Goal: Transaction & Acquisition: Download file/media

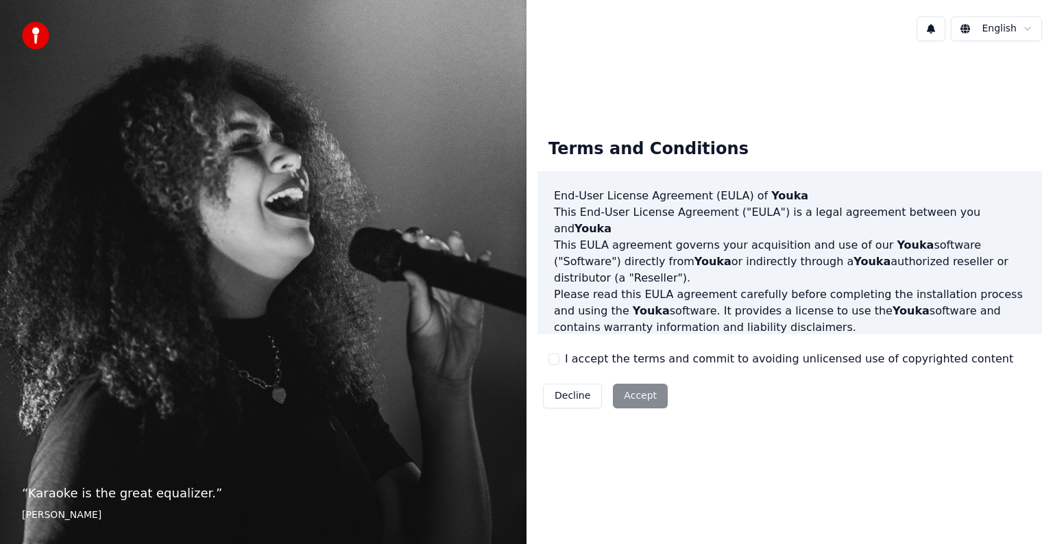
click at [551, 359] on button "I accept the terms and commit to avoiding unlicensed use of copyrighted content" at bounding box center [553, 359] width 11 height 11
click at [631, 400] on button "Accept" at bounding box center [640, 396] width 55 height 25
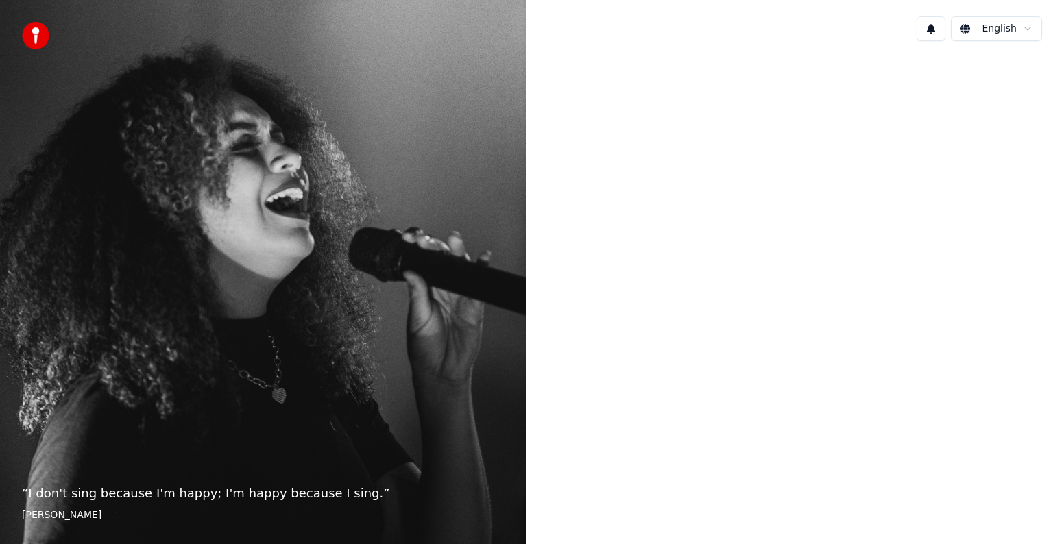
click at [1011, 26] on html "“ I don't sing because I'm happy; I'm happy because I sing. ” William James Eng…" at bounding box center [526, 272] width 1053 height 544
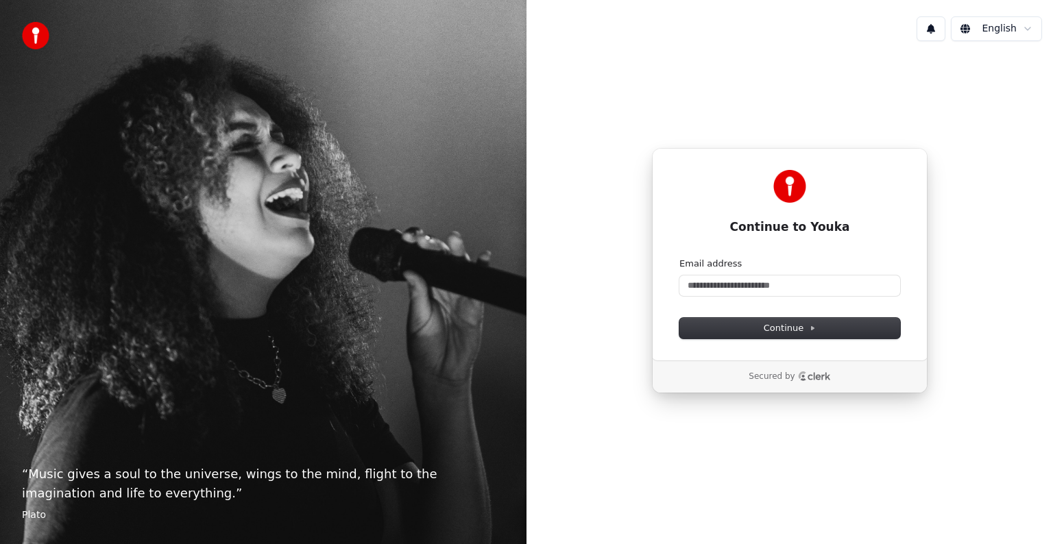
click at [1003, 27] on html "“ Music gives a soul to the universe, wings to the mind, flight to the imaginat…" at bounding box center [526, 272] width 1053 height 544
click at [796, 280] on input "Email address" at bounding box center [789, 286] width 221 height 21
type input "*"
click at [793, 330] on span "Continue" at bounding box center [790, 328] width 52 height 12
type input "**********"
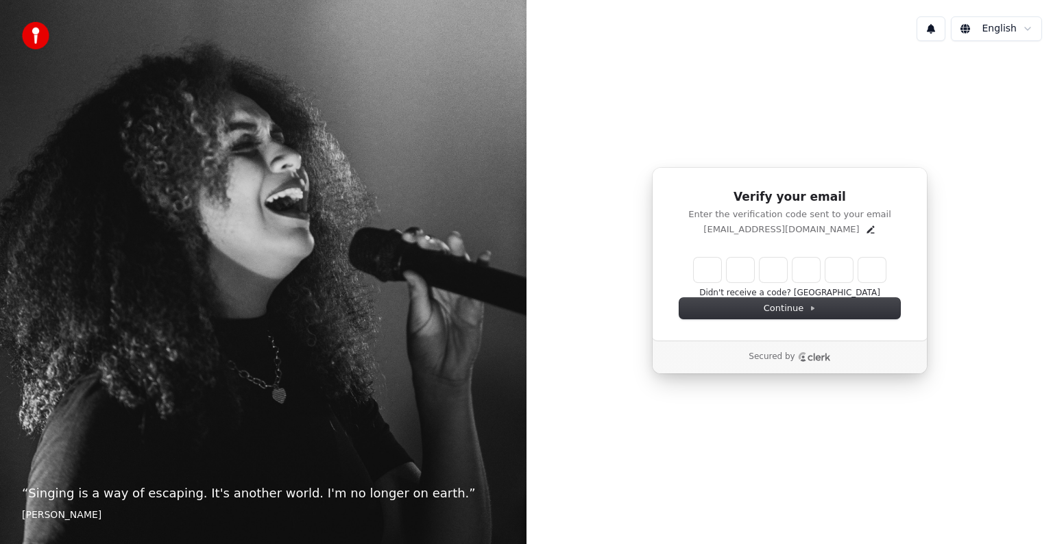
click at [691, 268] on div "Didn't receive a code? Resend" at bounding box center [789, 278] width 221 height 41
click at [703, 271] on input "Enter verification code" at bounding box center [803, 270] width 219 height 25
type input "******"
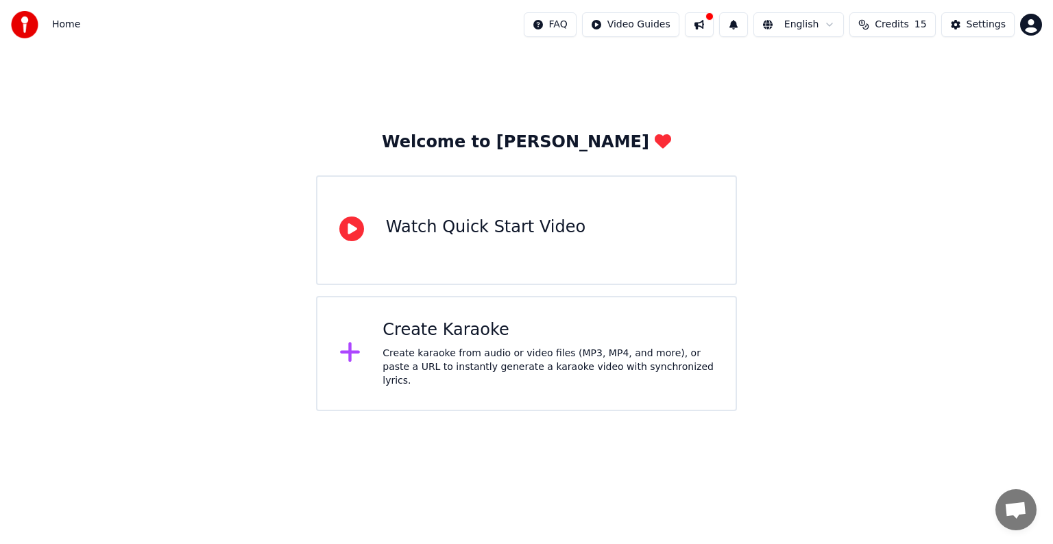
click at [431, 241] on div "Watch Quick Start Video" at bounding box center [485, 230] width 199 height 27
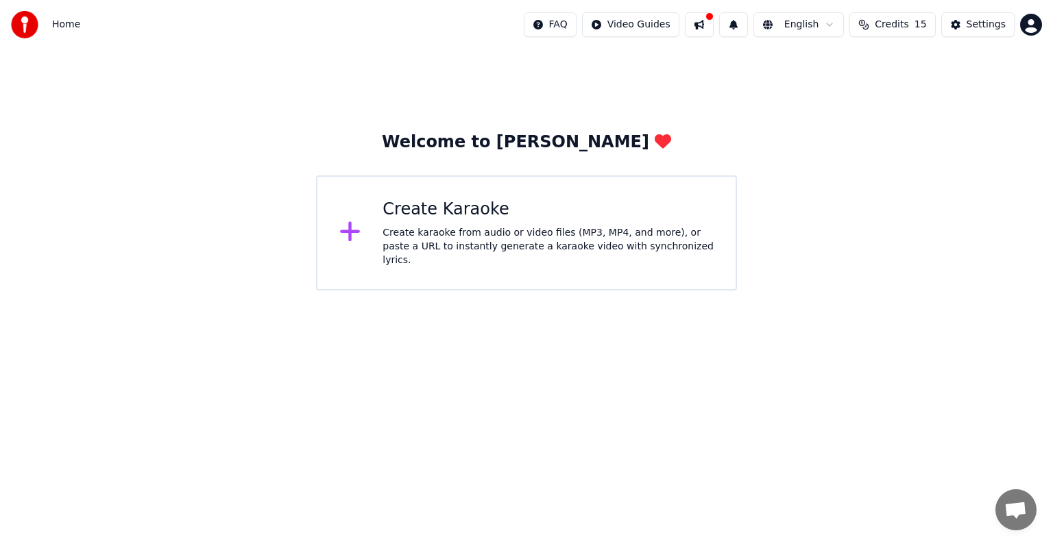
click at [339, 229] on icon at bounding box center [350, 231] width 22 height 25
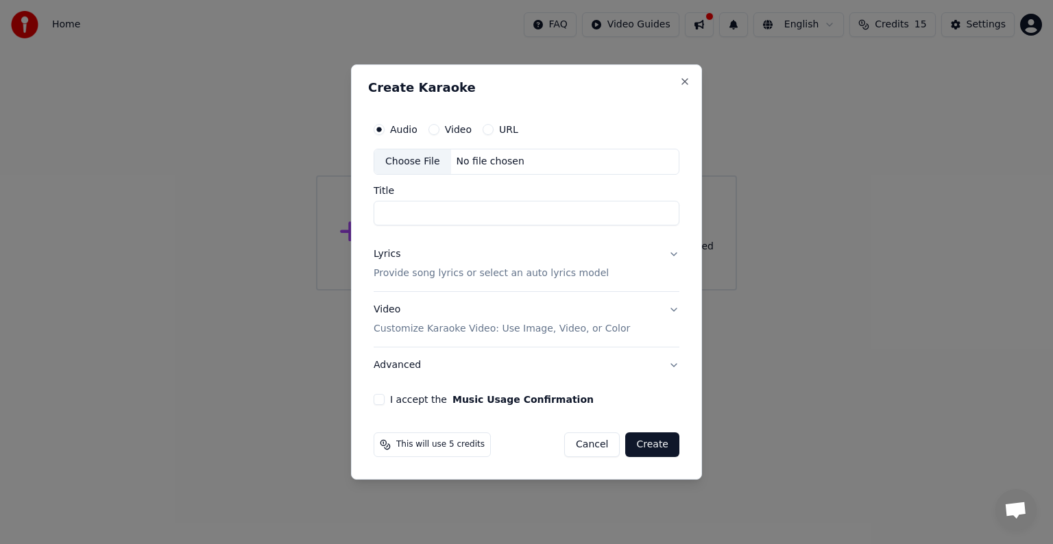
click at [503, 134] on label "URL" at bounding box center [508, 130] width 19 height 10
click at [493, 135] on button "URL" at bounding box center [488, 129] width 11 height 11
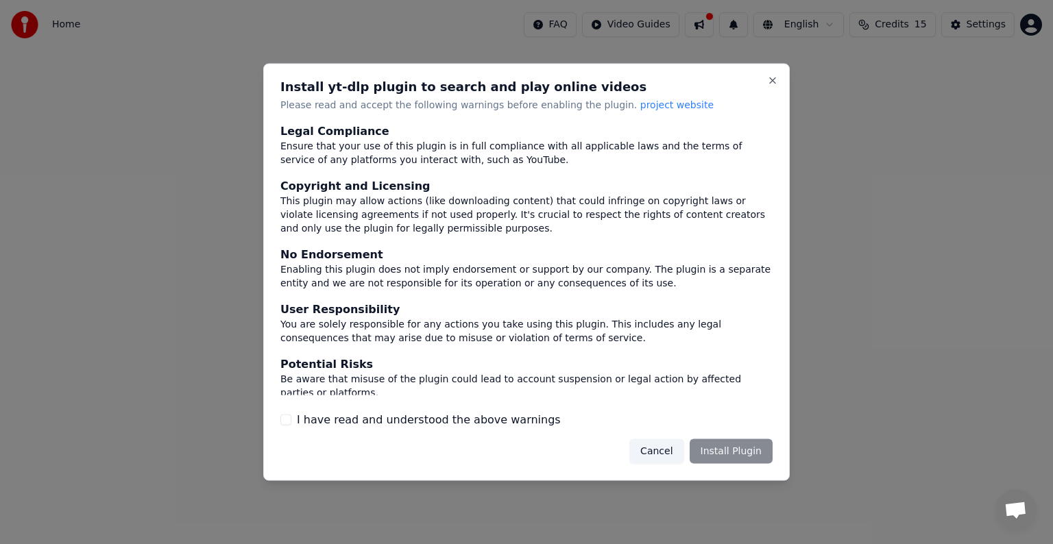
click at [731, 450] on div "Cancel Install Plugin" at bounding box center [700, 451] width 143 height 25
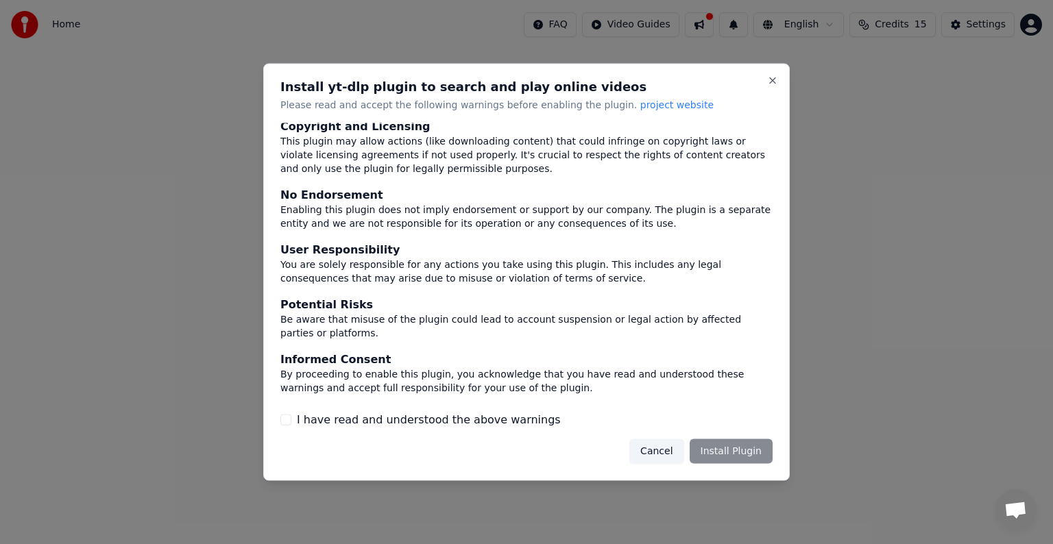
click at [293, 415] on div "I have read and understood the above warnings" at bounding box center [526, 419] width 492 height 16
click at [289, 417] on button "I have read and understood the above warnings" at bounding box center [285, 419] width 11 height 11
click at [740, 446] on button "Install Plugin" at bounding box center [730, 451] width 83 height 25
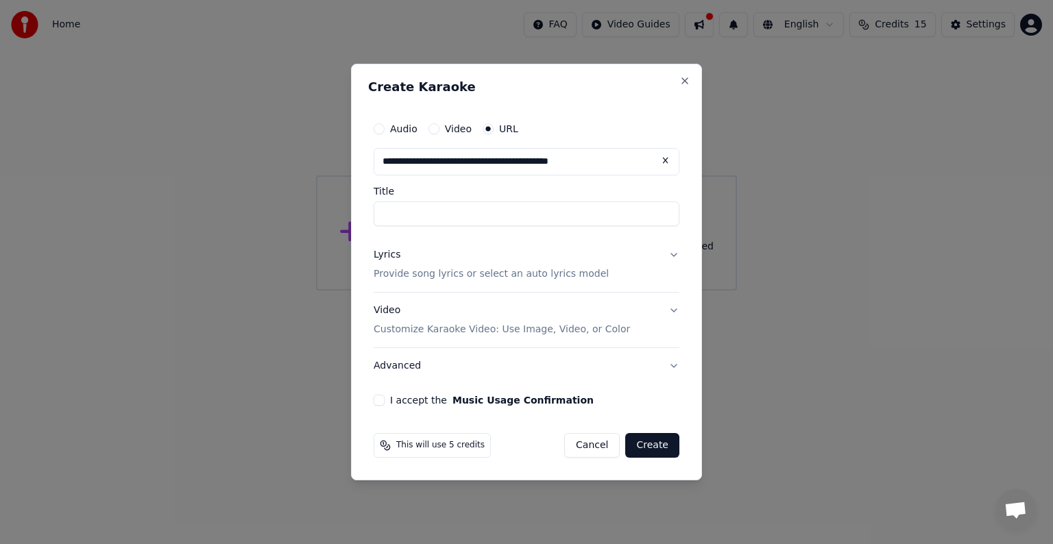
click at [554, 208] on input "Title" at bounding box center [527, 213] width 306 height 25
type input "**********"
type input "*********"
click at [650, 441] on button "Create" at bounding box center [652, 445] width 54 height 25
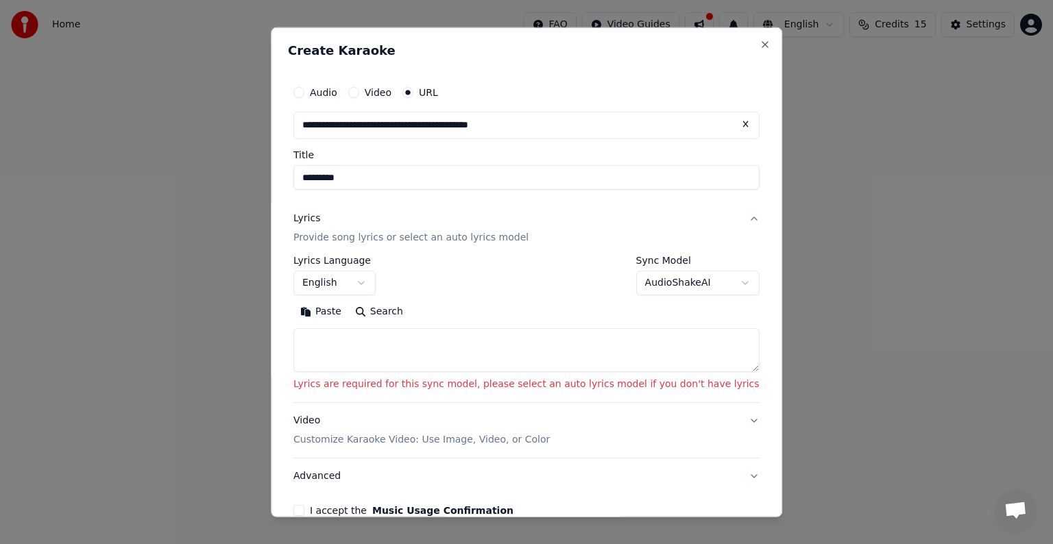
click at [411, 354] on textarea at bounding box center [526, 350] width 466 height 44
paste textarea "**********"
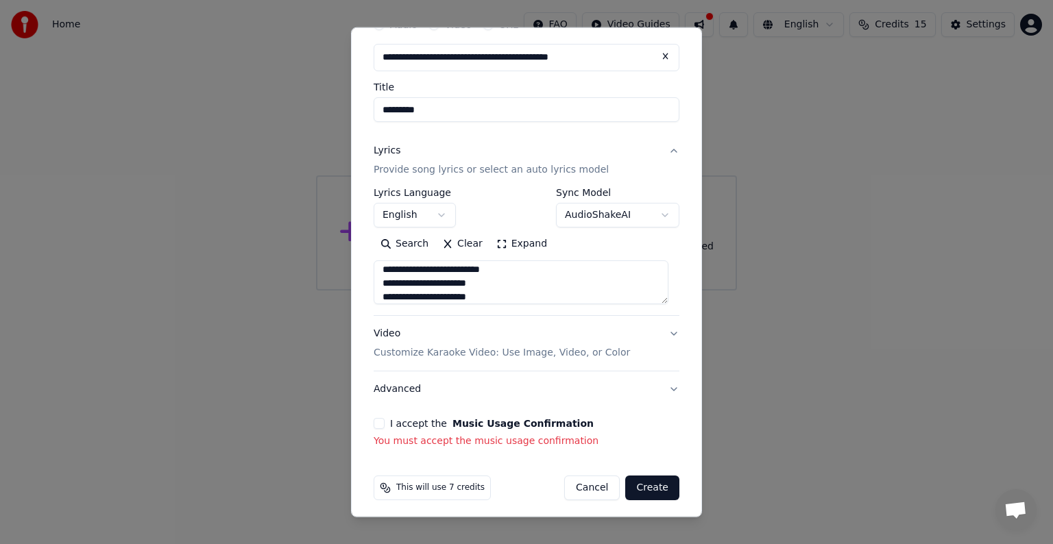
scroll to position [73, 0]
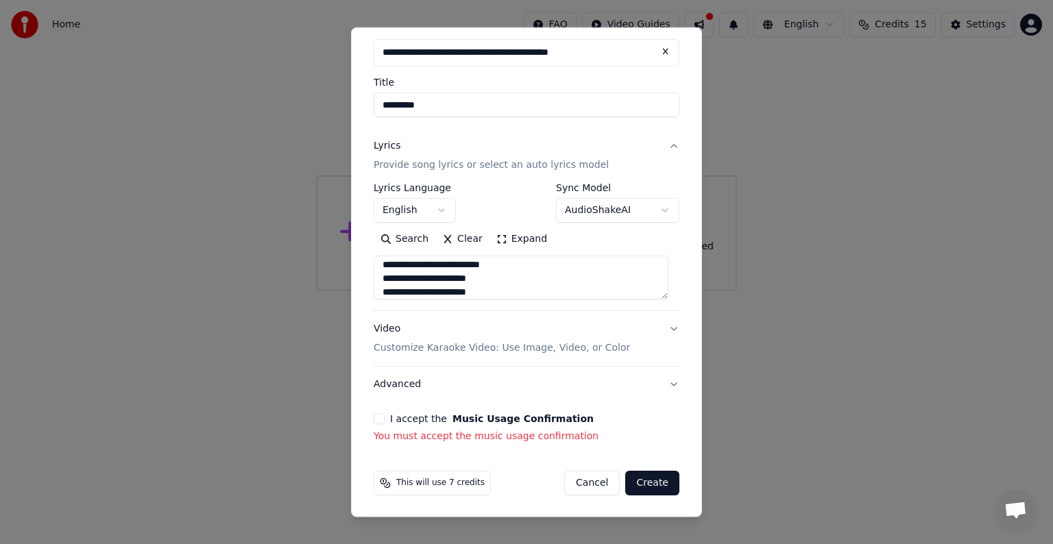
type textarea "**********"
click at [371, 425] on div "**********" at bounding box center [526, 225] width 317 height 448
click at [383, 419] on button "I accept the Music Usage Confirmation" at bounding box center [379, 418] width 11 height 11
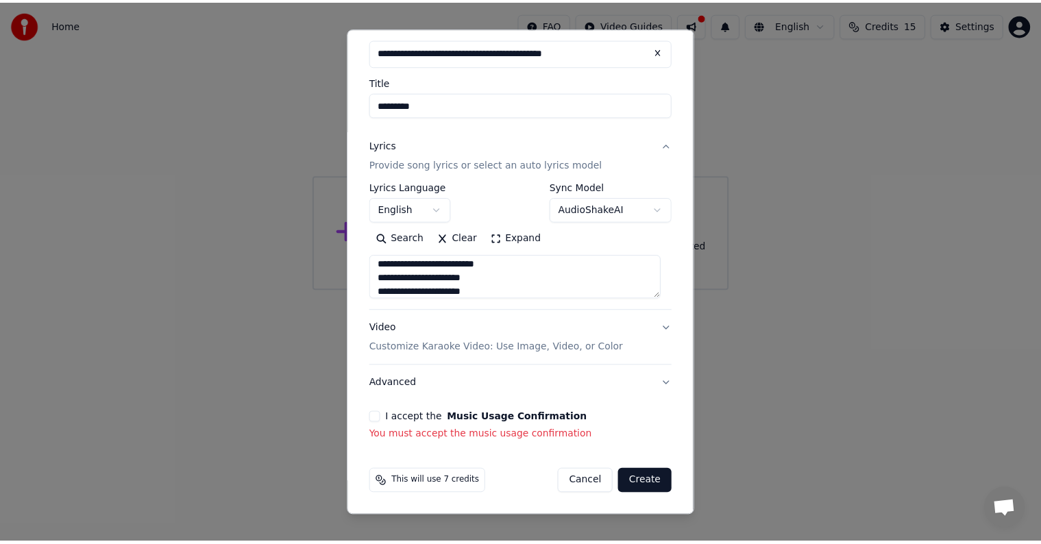
scroll to position [53, 0]
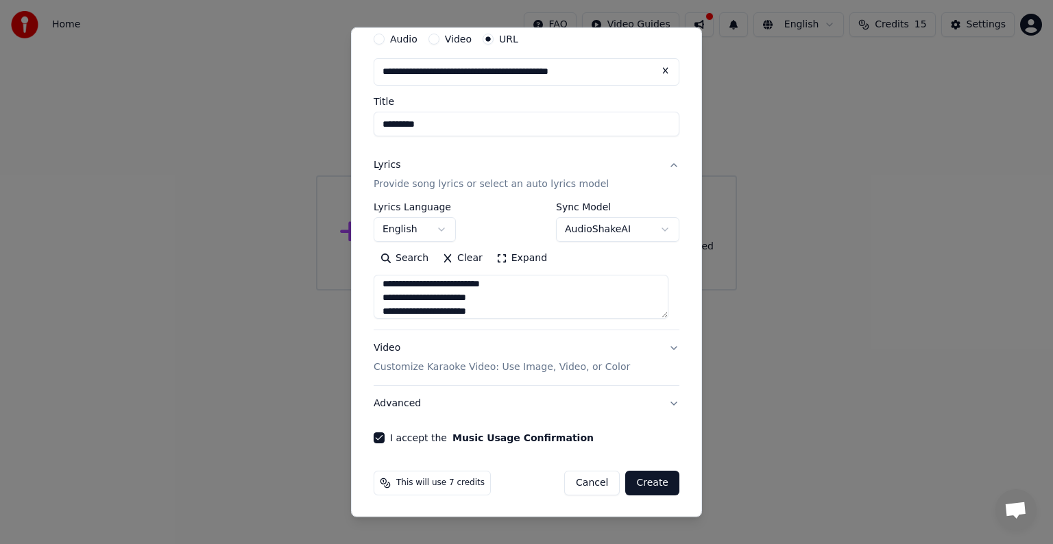
click at [656, 481] on button "Create" at bounding box center [652, 483] width 54 height 25
select select "**"
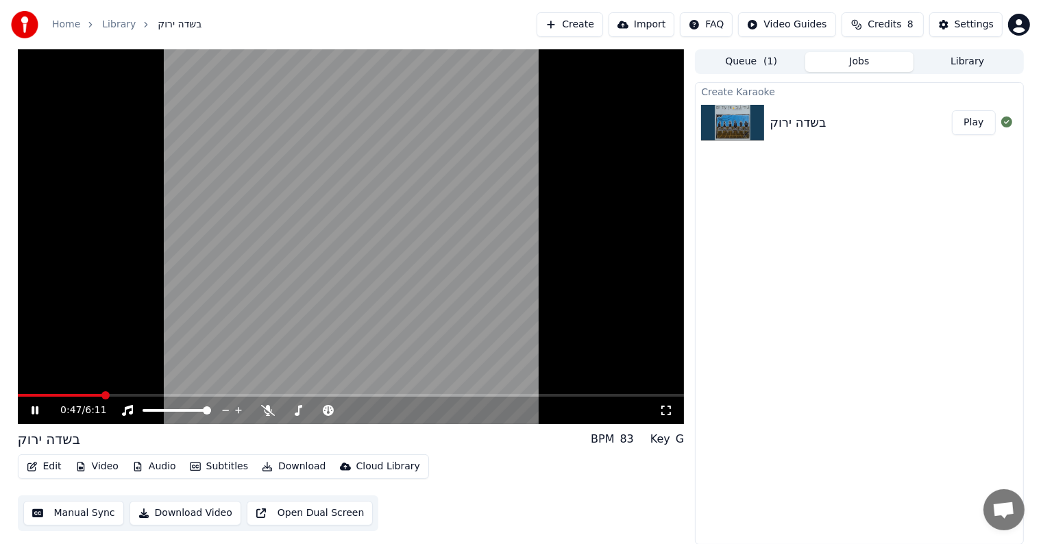
drag, startPoint x: 71, startPoint y: 395, endPoint x: 49, endPoint y: 400, distance: 22.3
click at [0, 392] on div "0:47 / 6:11 בשדה ירוק BPM 83 Key G Edit Video Audio Subtitles Download Cloud Li…" at bounding box center [520, 297] width 1041 height 496
click at [31, 415] on icon at bounding box center [45, 410] width 32 height 11
click at [38, 398] on div "0:48 / 6:11" at bounding box center [351, 410] width 667 height 27
click at [37, 398] on div "0:48 / 6:11" at bounding box center [351, 410] width 667 height 27
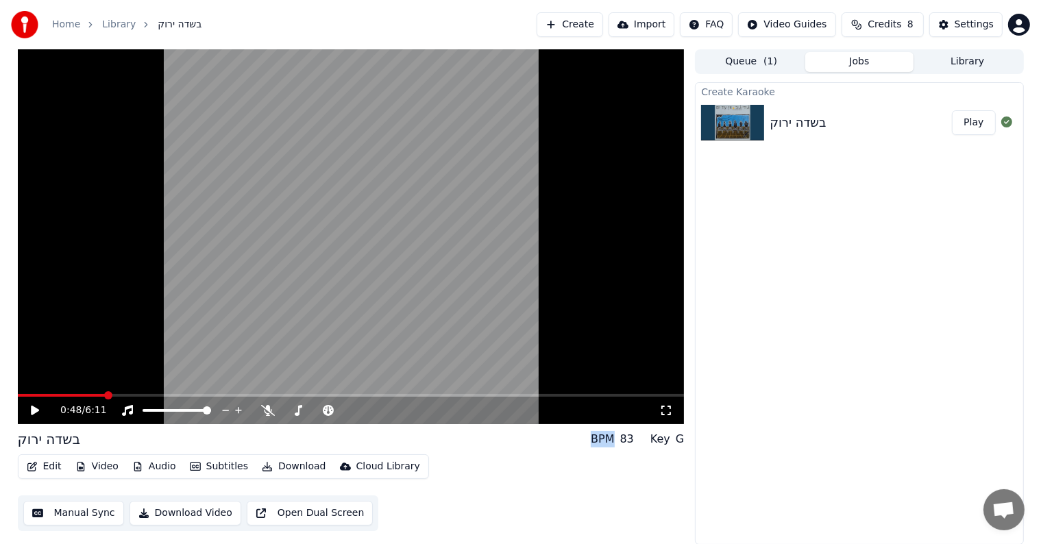
click at [115, 24] on link "Library" at bounding box center [119, 25] width 34 height 14
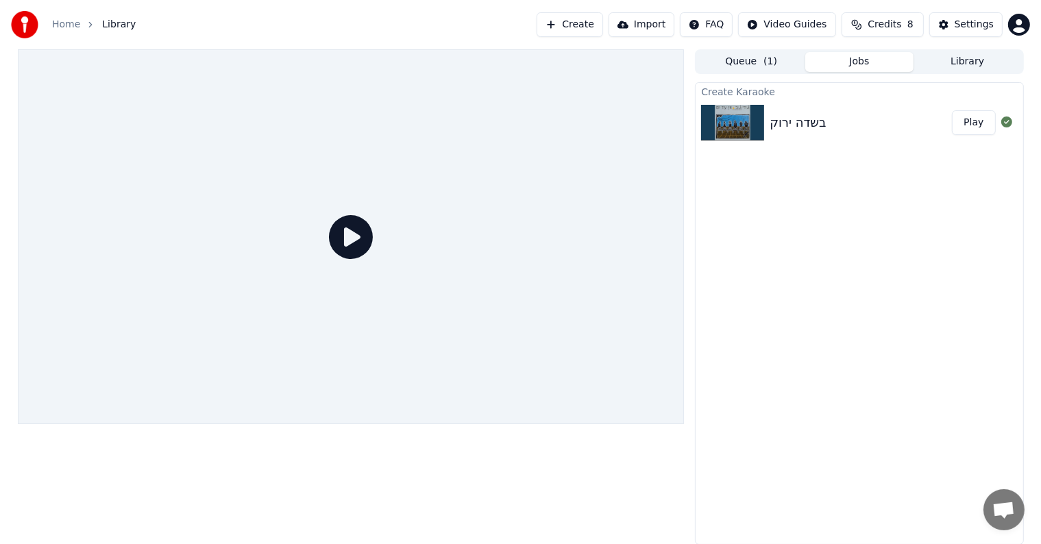
click at [710, 112] on img at bounding box center [732, 123] width 63 height 36
click at [976, 123] on button "Play" at bounding box center [973, 122] width 43 height 25
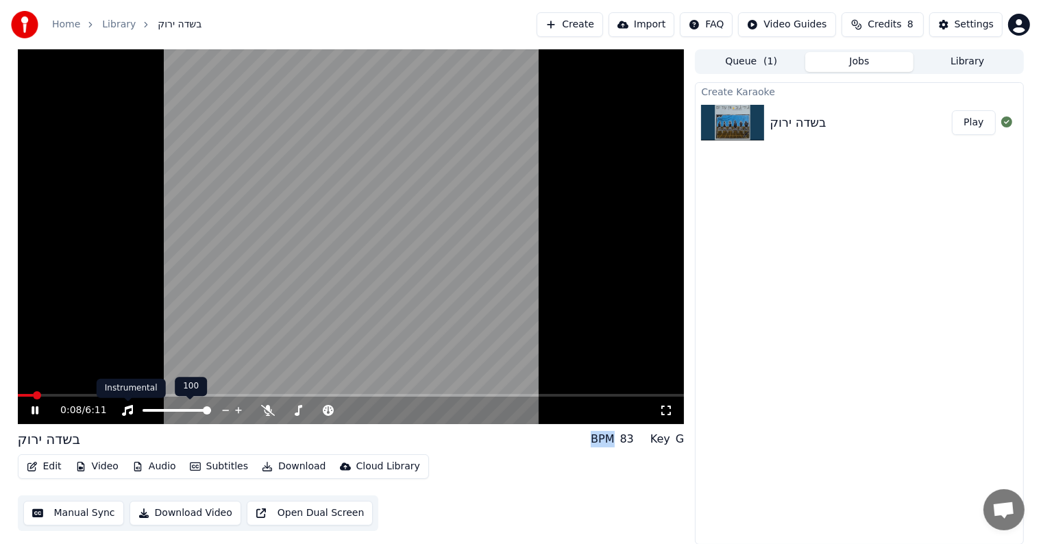
drag, startPoint x: 265, startPoint y: 408, endPoint x: 27, endPoint y: 393, distance: 238.3
click at [23, 394] on div "0:08 / 6:11" at bounding box center [351, 409] width 667 height 30
click at [18, 395] on span at bounding box center [22, 395] width 8 height 8
click at [30, 413] on icon at bounding box center [45, 410] width 32 height 11
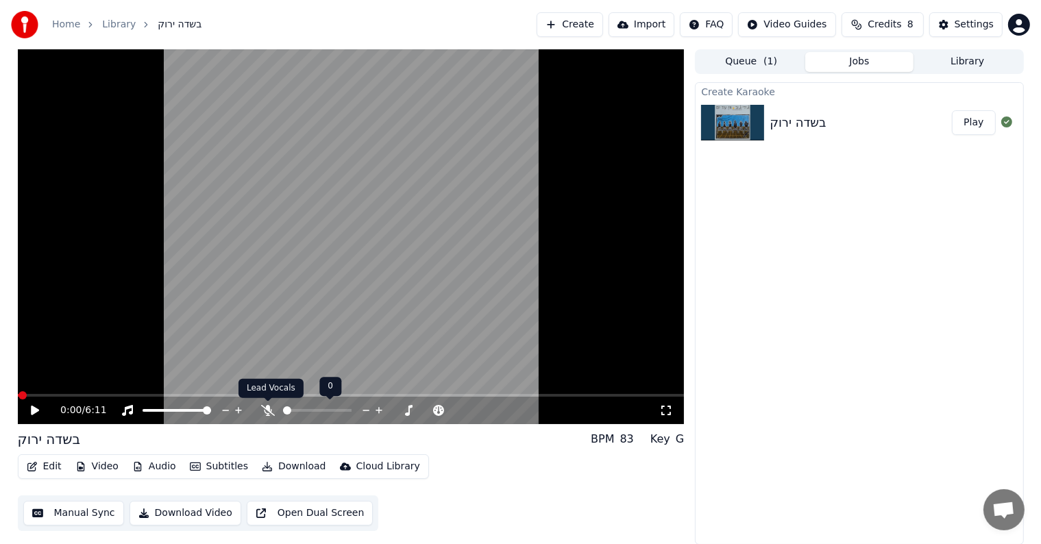
click at [269, 408] on icon at bounding box center [268, 410] width 14 height 11
click at [18, 392] on span at bounding box center [22, 395] width 8 height 8
click at [36, 411] on icon at bounding box center [35, 411] width 8 height 10
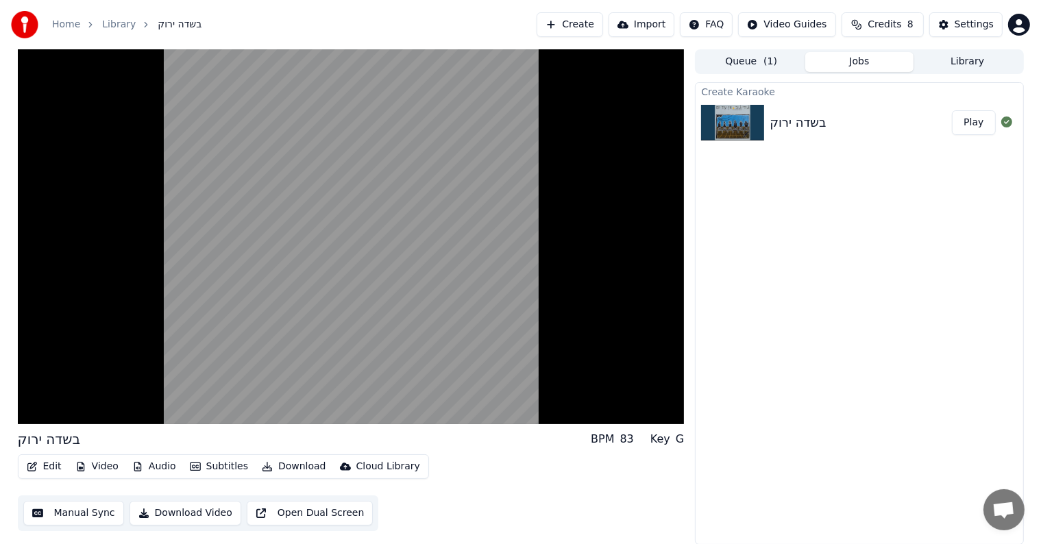
click at [743, 64] on button "Queue ( 1 )" at bounding box center [751, 62] width 108 height 20
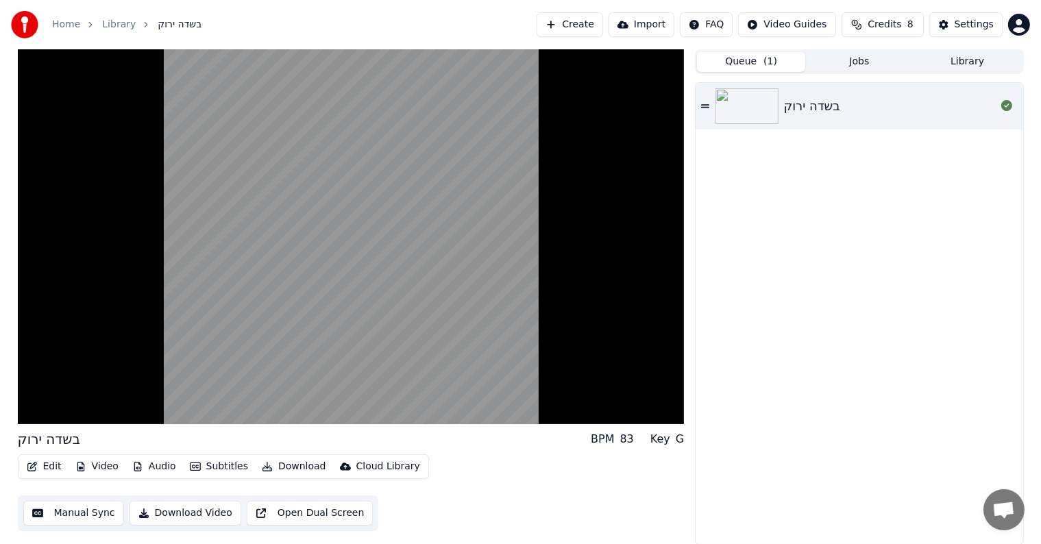
click at [743, 64] on button "Queue ( 1 )" at bounding box center [751, 62] width 108 height 20
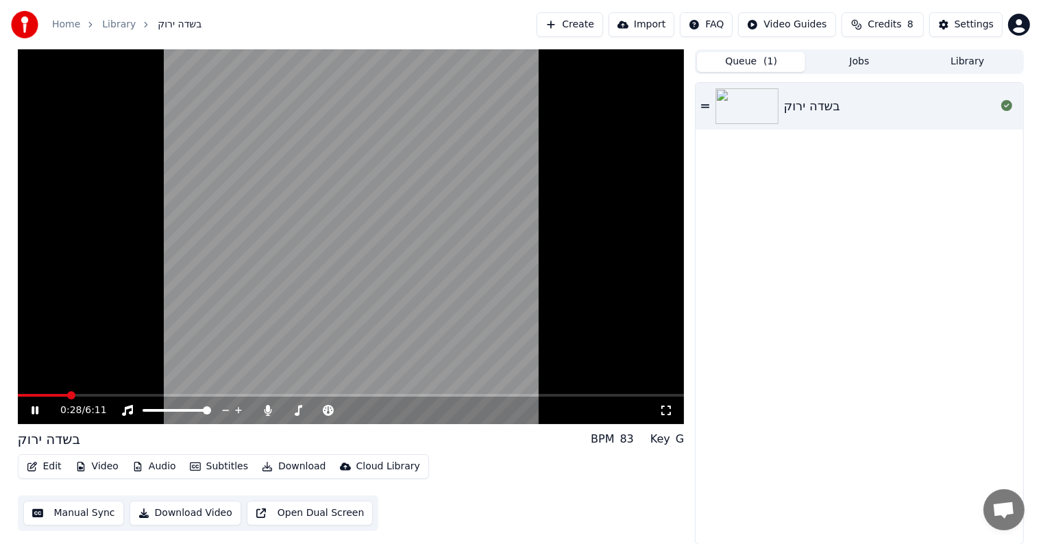
click at [43, 411] on icon at bounding box center [45, 410] width 32 height 11
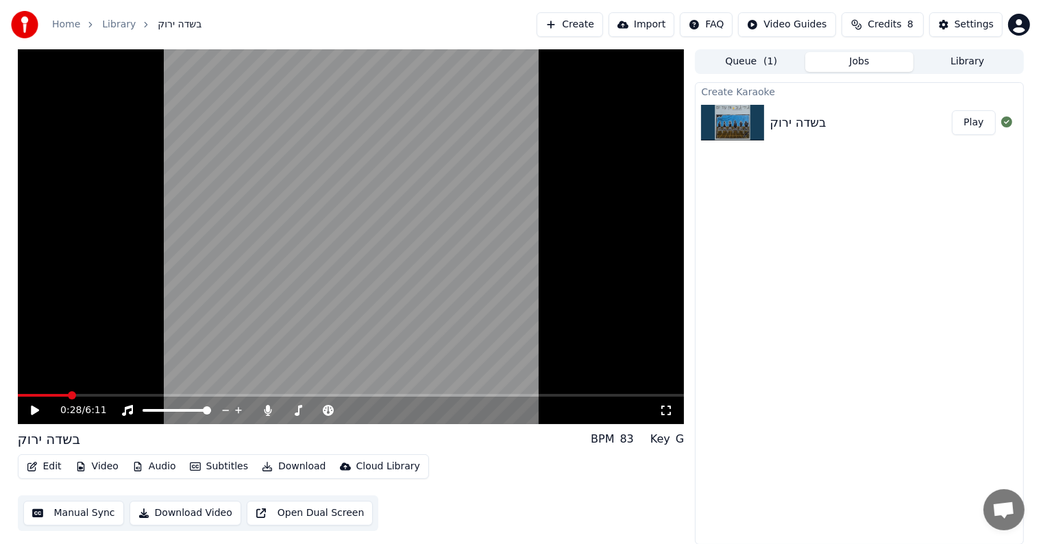
click at [875, 63] on button "Jobs" at bounding box center [859, 62] width 108 height 20
click at [981, 57] on button "Library" at bounding box center [968, 62] width 108 height 20
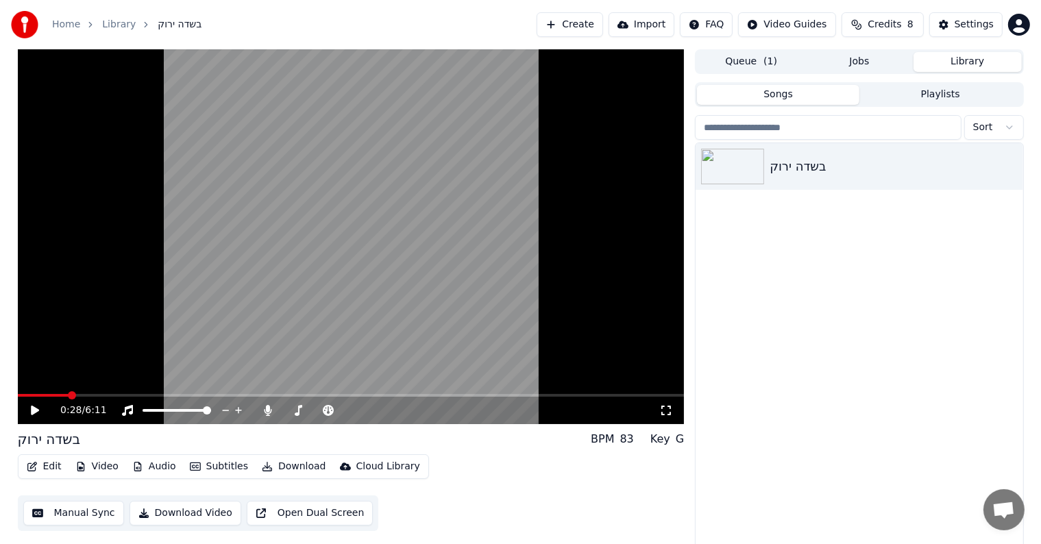
click at [984, 129] on html "Home Library בשדה ירוק Create Import FAQ Video Guides Credits 8 Settings 0:28 /…" at bounding box center [520, 272] width 1041 height 544
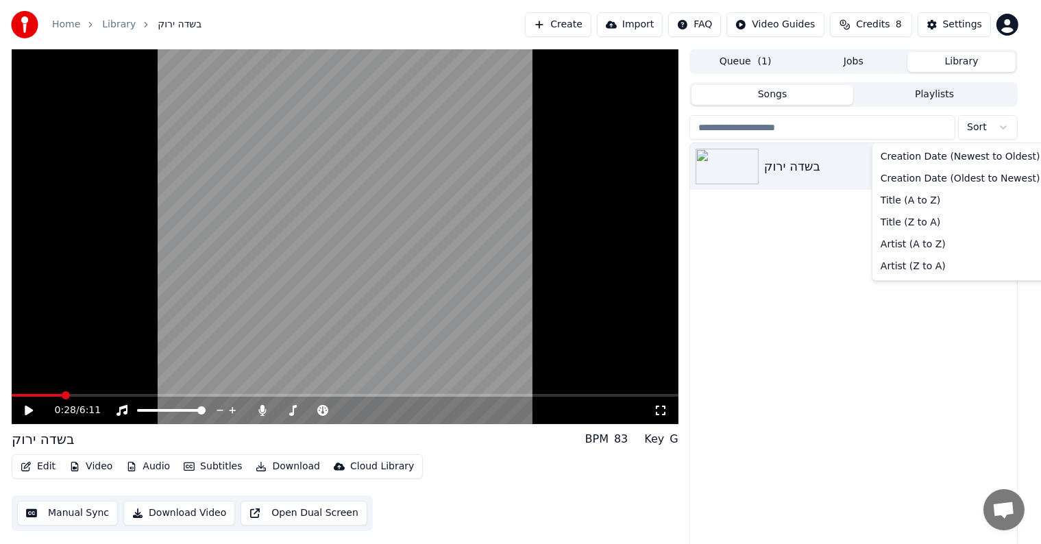
click at [984, 129] on html "Home Library בשדה ירוק Create Import FAQ Video Guides Credits 8 Settings 0:28 /…" at bounding box center [520, 272] width 1041 height 544
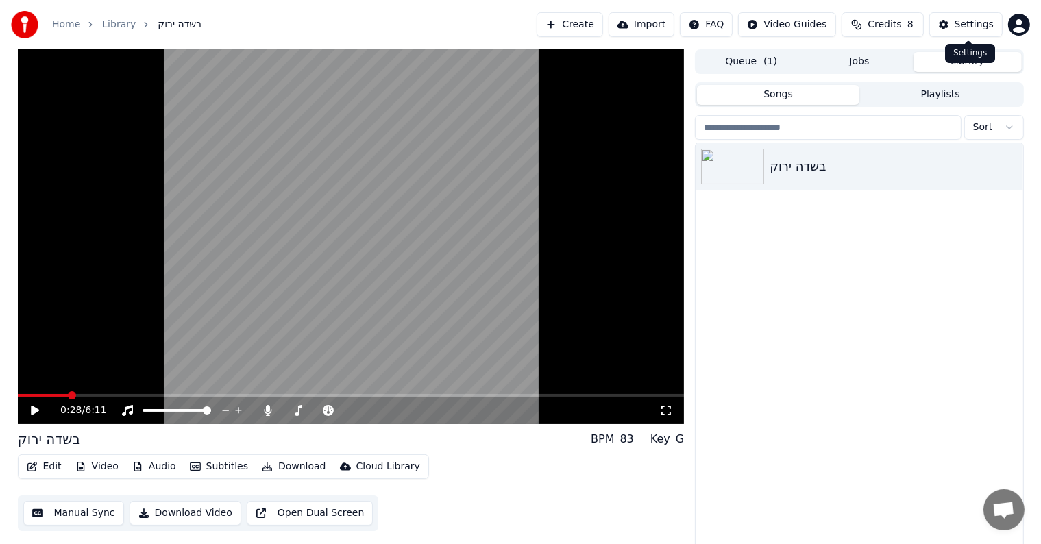
click at [968, 19] on div "Settings" at bounding box center [974, 25] width 39 height 14
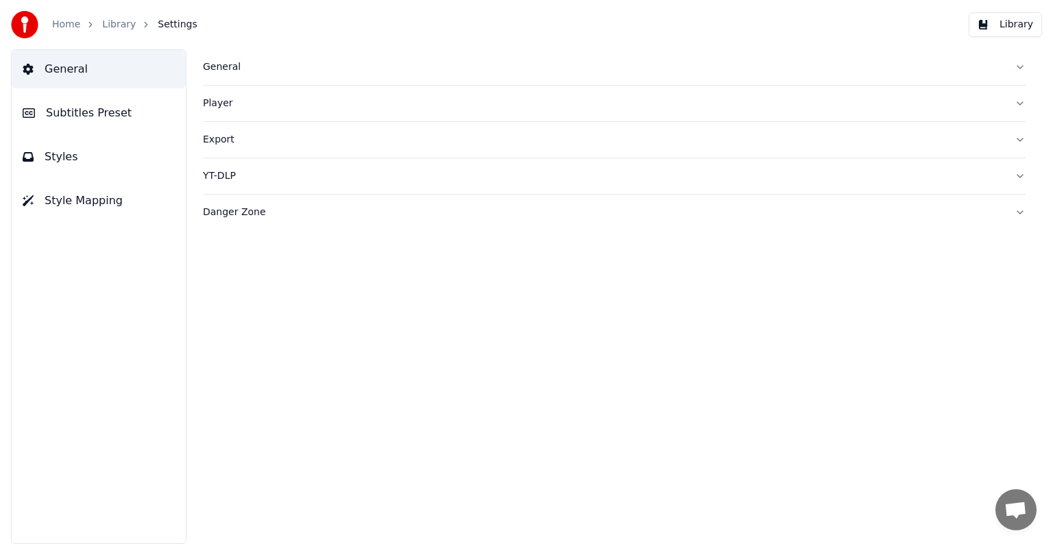
click at [75, 164] on button "Styles" at bounding box center [99, 157] width 174 height 38
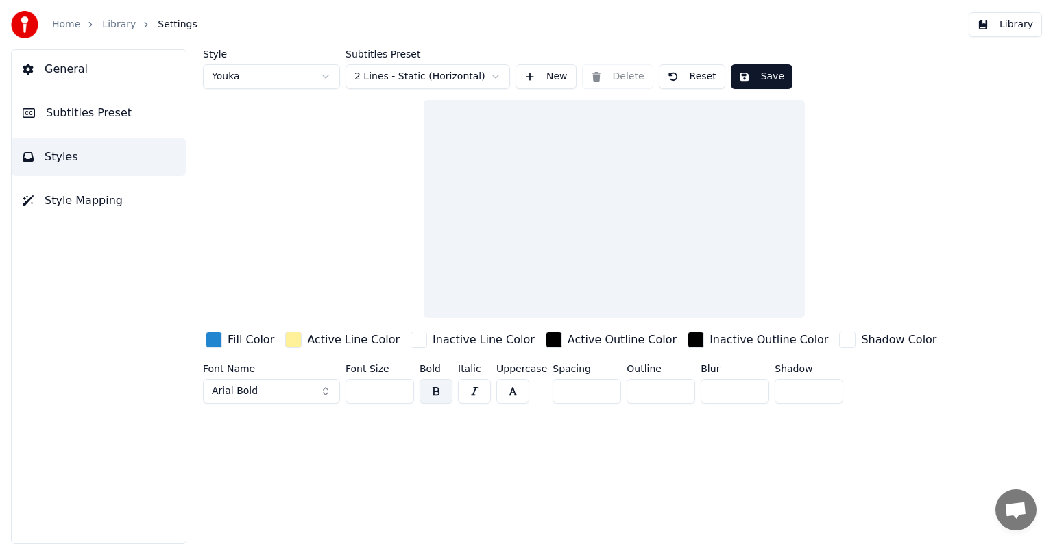
click at [64, 73] on span "General" at bounding box center [66, 69] width 43 height 16
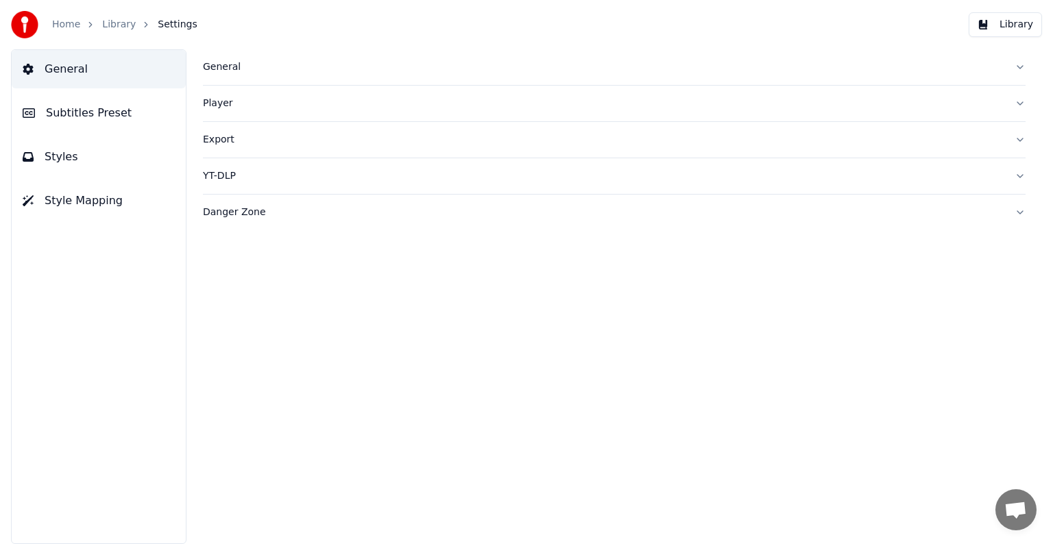
click at [116, 27] on link "Library" at bounding box center [119, 25] width 34 height 14
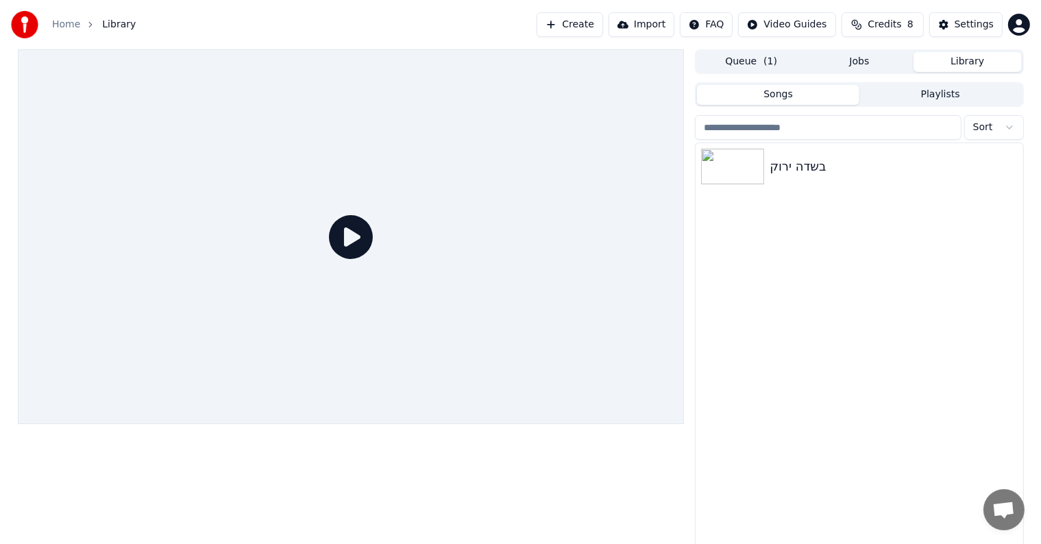
click at [939, 95] on button "Playlists" at bounding box center [940, 95] width 162 height 20
click at [817, 95] on button "Songs" at bounding box center [778, 95] width 162 height 20
click at [1008, 167] on icon "button" at bounding box center [1011, 165] width 14 height 11
click at [998, 261] on div "Debug Info" at bounding box center [993, 257] width 106 height 22
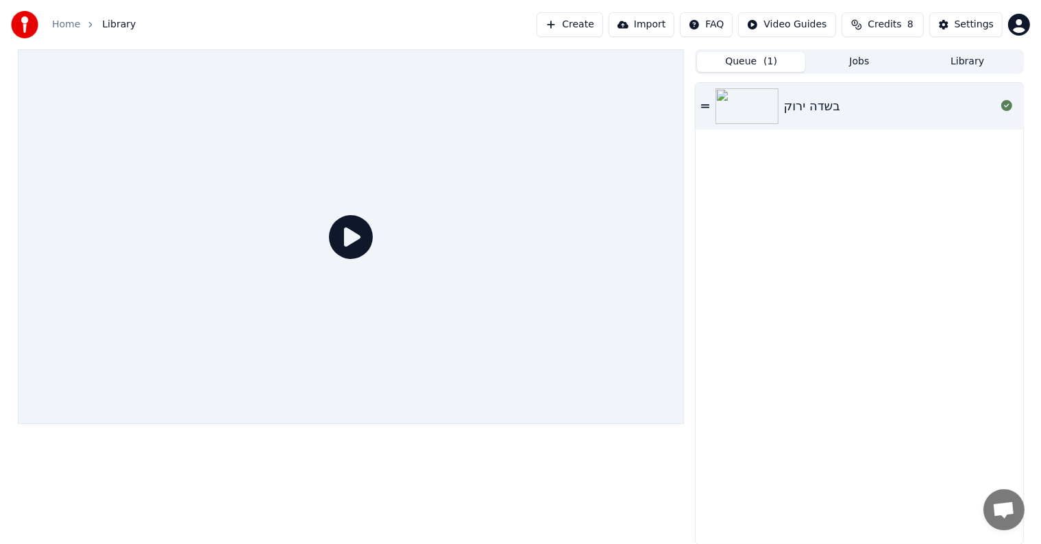
click at [755, 64] on button "Queue ( 1 )" at bounding box center [751, 62] width 108 height 20
click at [850, 60] on button "Jobs" at bounding box center [859, 62] width 108 height 20
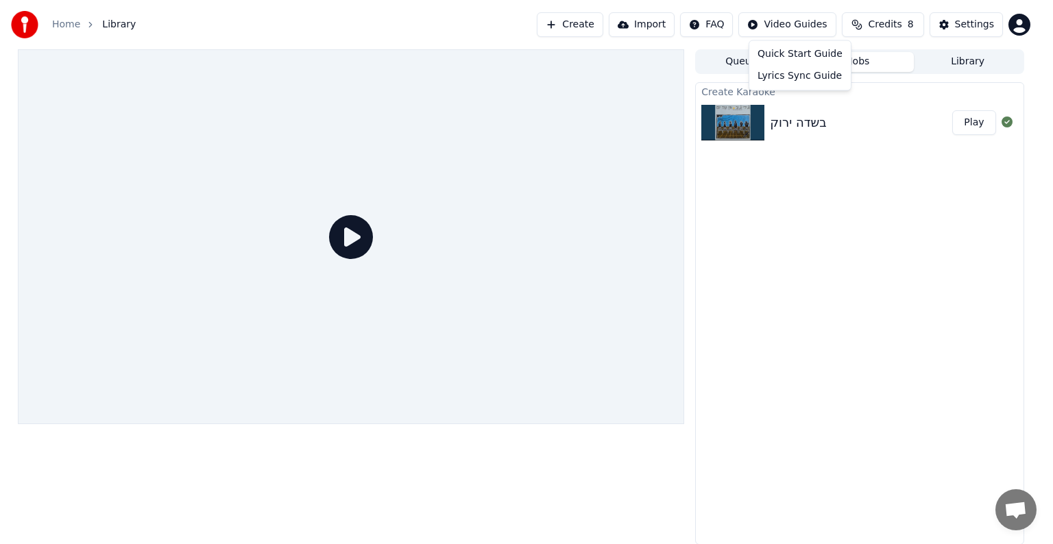
click at [801, 30] on html "Home Library Create Import FAQ Video Guides Credits 8 Settings Queue ( 1 ) Jobs…" at bounding box center [526, 272] width 1053 height 544
click at [796, 58] on div "Quick Start Guide" at bounding box center [800, 54] width 96 height 22
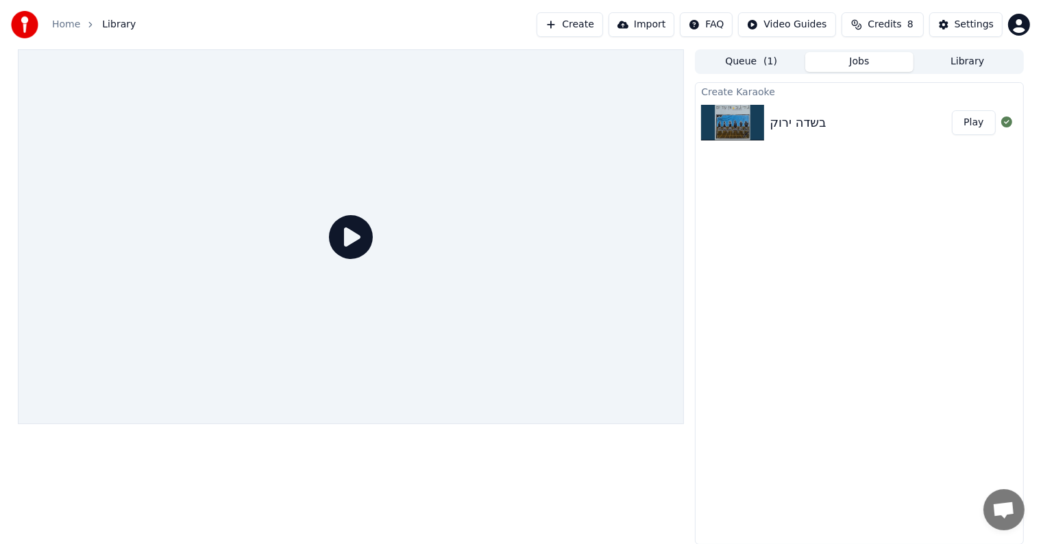
click at [731, 112] on img at bounding box center [732, 123] width 63 height 36
click at [374, 233] on div at bounding box center [351, 236] width 667 height 375
click at [732, 120] on img at bounding box center [732, 123] width 63 height 36
click at [964, 121] on button "Play" at bounding box center [973, 122] width 43 height 25
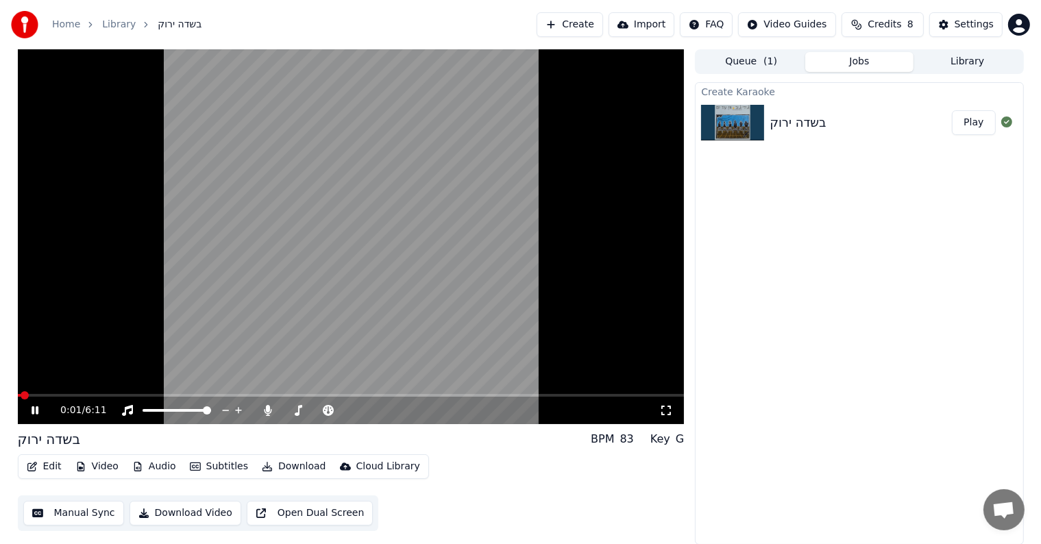
click at [142, 466] on button "Audio" at bounding box center [154, 466] width 55 height 19
click at [18, 394] on span at bounding box center [351, 395] width 667 height 3
click at [29, 462] on icon "button" at bounding box center [32, 467] width 11 height 10
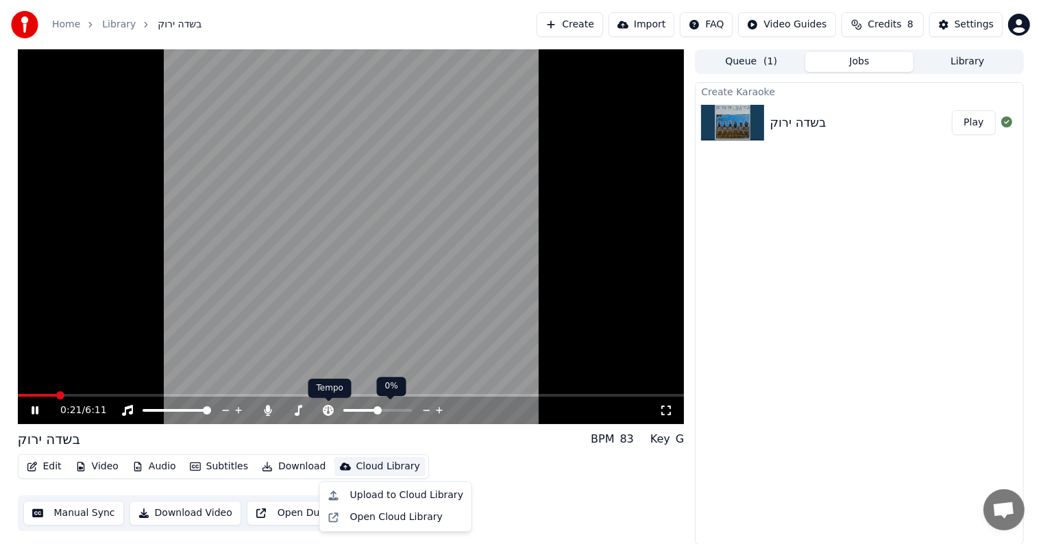
click at [331, 411] on icon at bounding box center [328, 410] width 11 height 11
click at [330, 413] on icon at bounding box center [328, 410] width 11 height 11
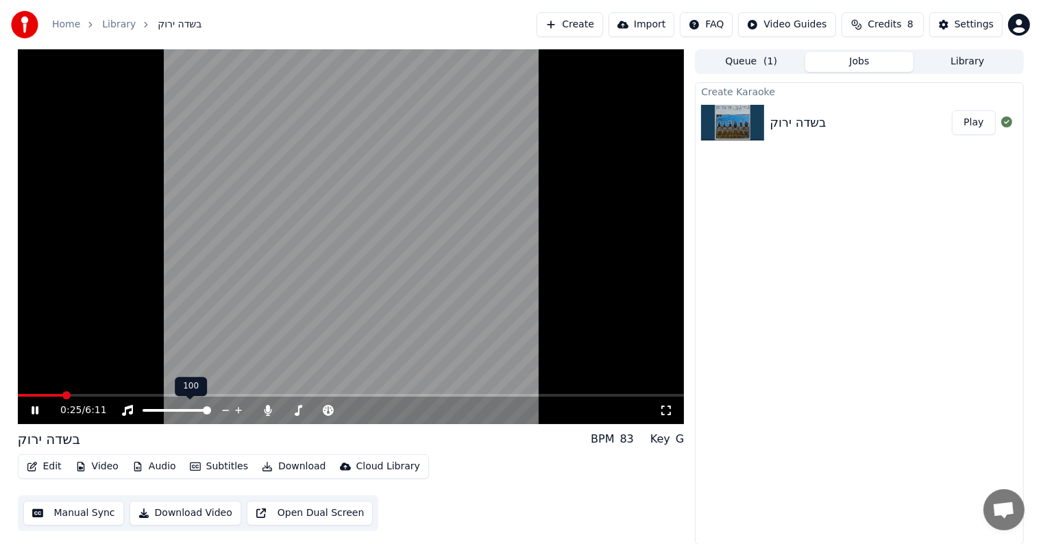
click at [212, 404] on div at bounding box center [189, 411] width 110 height 14
click at [214, 404] on div at bounding box center [189, 411] width 110 height 14
click at [215, 393] on video at bounding box center [351, 236] width 667 height 375
click at [193, 392] on span at bounding box center [188, 395] width 8 height 8
click at [36, 408] on icon at bounding box center [35, 411] width 8 height 10
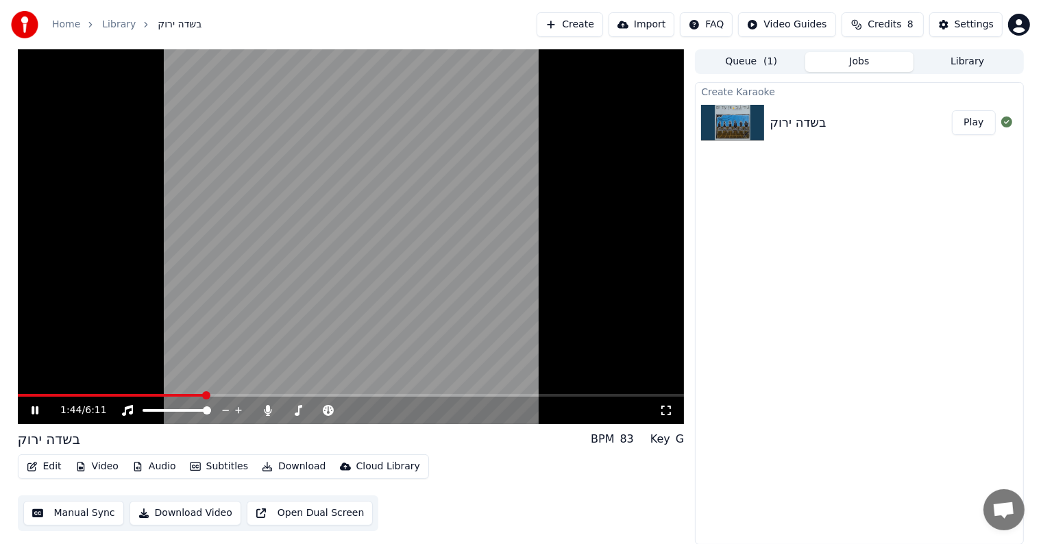
click at [203, 393] on span at bounding box center [206, 395] width 8 height 8
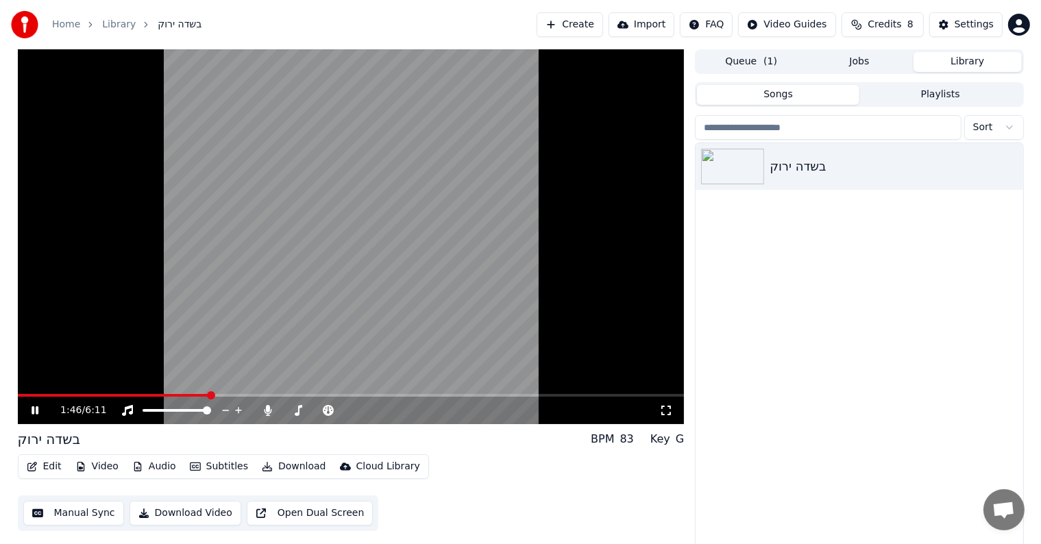
click at [968, 59] on button "Library" at bounding box center [968, 62] width 108 height 20
click at [973, 21] on div "Settings" at bounding box center [974, 25] width 39 height 14
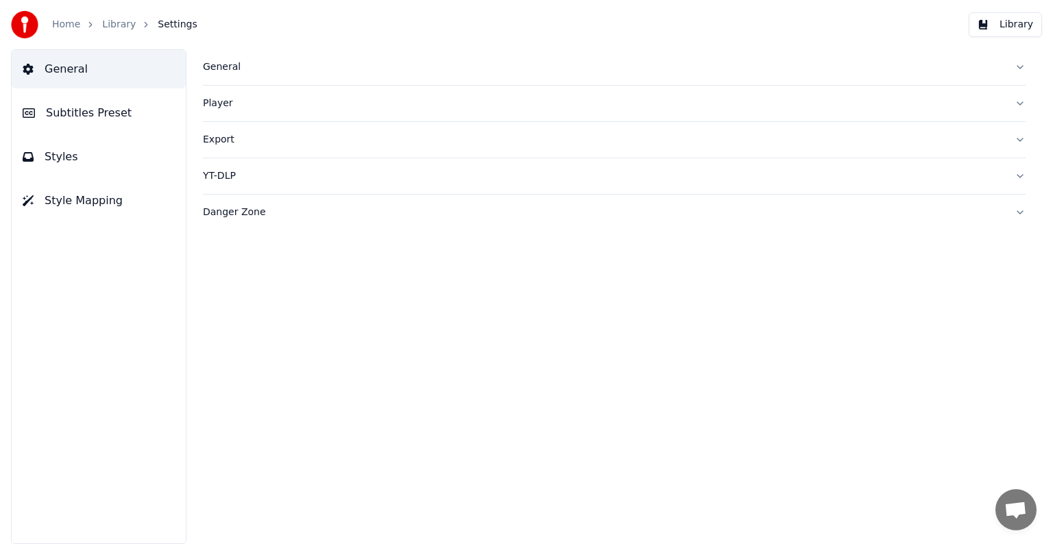
click at [473, 141] on div "Export" at bounding box center [603, 140] width 801 height 14
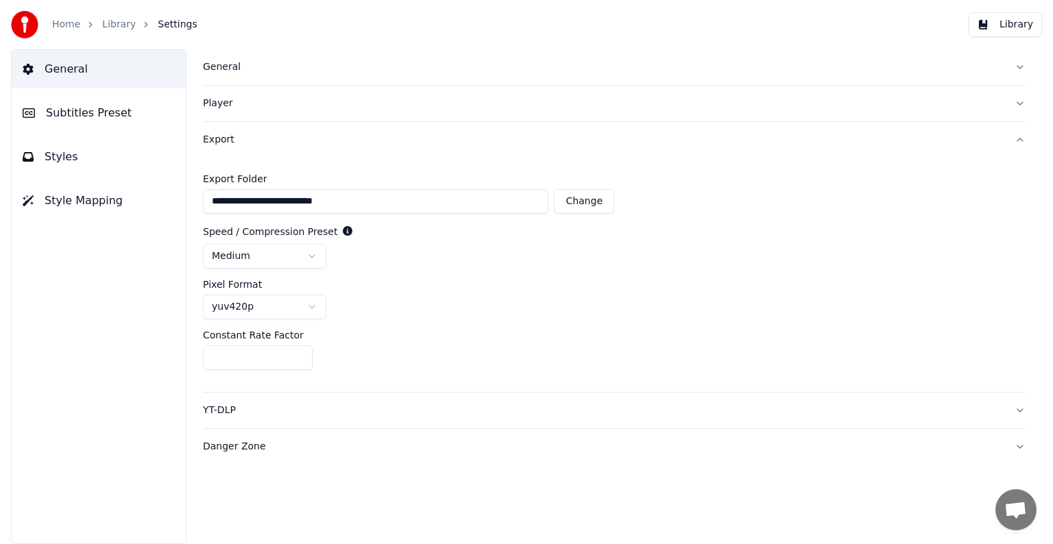
click at [130, 16] on div "Home Library Settings" at bounding box center [104, 24] width 186 height 27
click at [112, 18] on link "Library" at bounding box center [119, 25] width 34 height 14
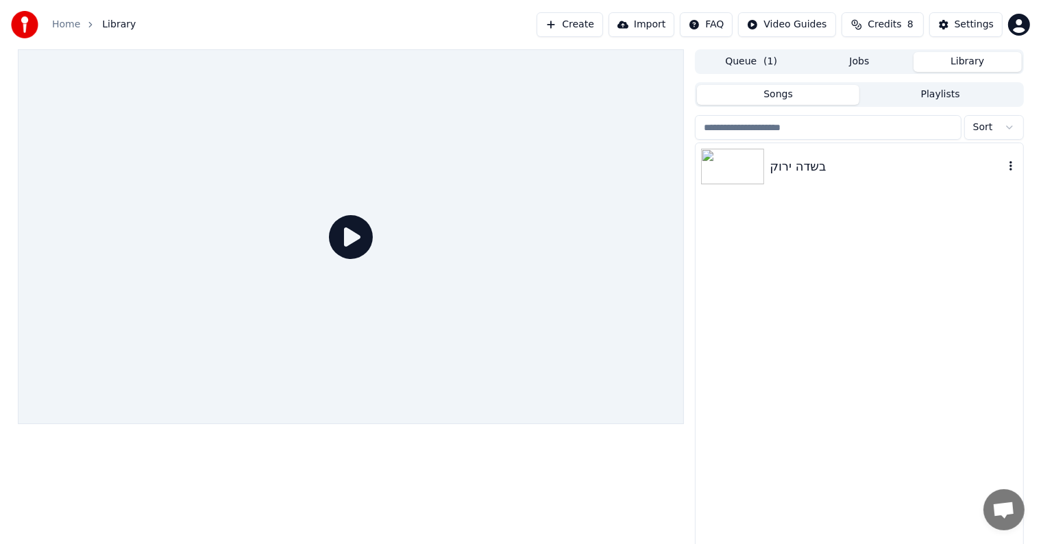
click at [779, 163] on div "בשדה ירוק" at bounding box center [887, 166] width 234 height 19
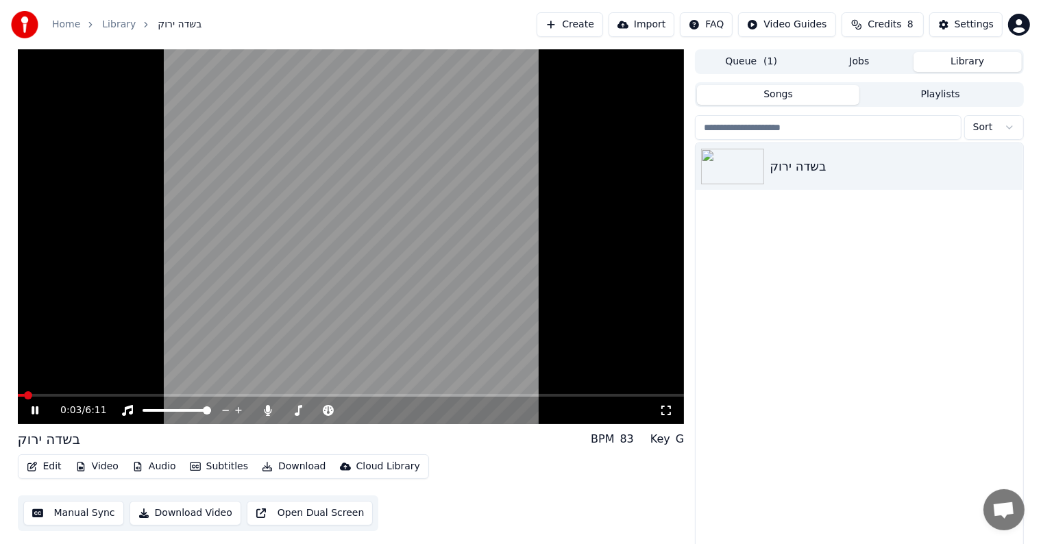
click at [151, 469] on button "Audio" at bounding box center [154, 466] width 55 height 19
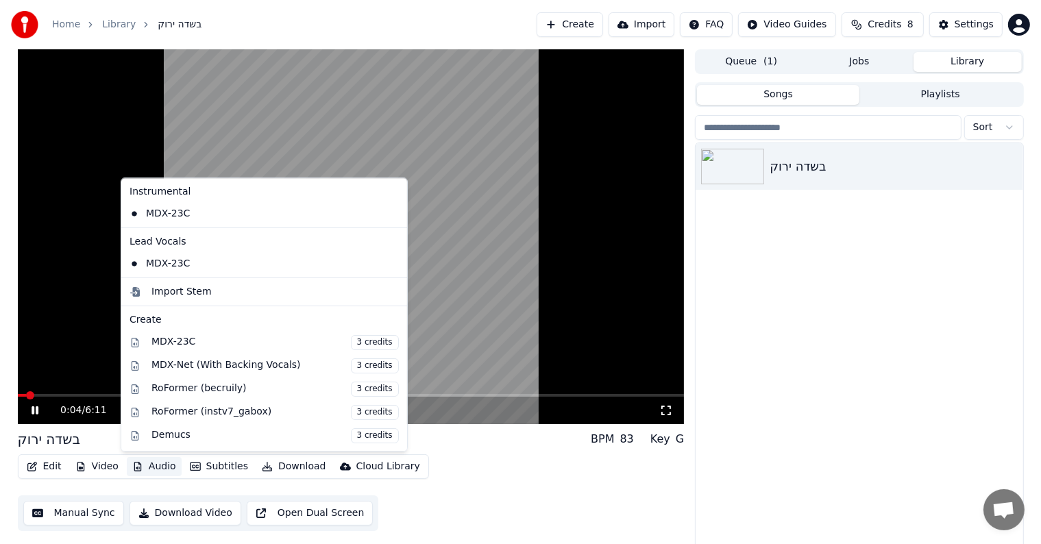
click at [151, 469] on button "Audio" at bounding box center [154, 466] width 55 height 19
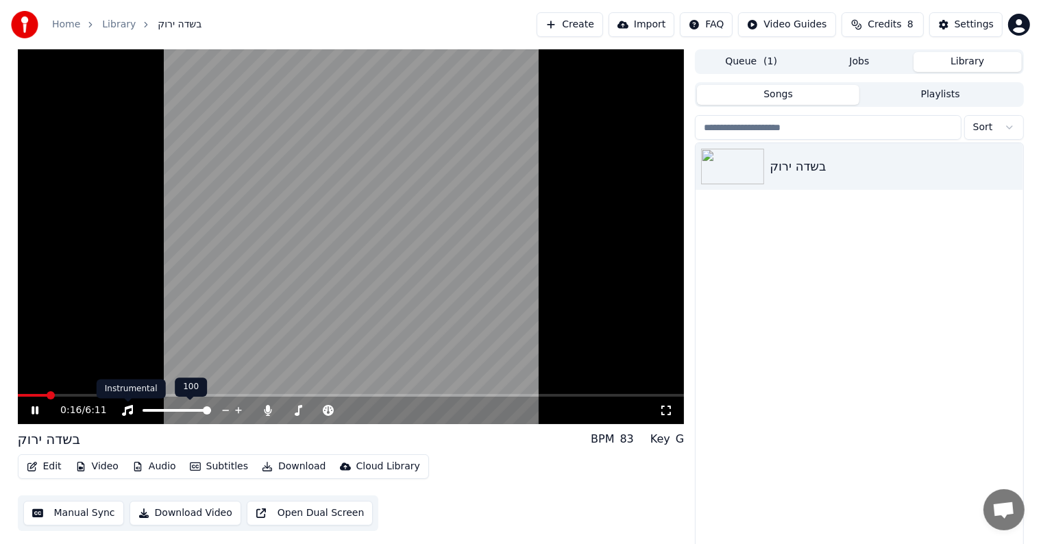
click at [128, 407] on icon at bounding box center [127, 410] width 11 height 11
click at [127, 406] on icon at bounding box center [128, 410] width 14 height 11
click at [349, 415] on span at bounding box center [347, 410] width 8 height 8
click at [681, 412] on div "0:30 / 6:11" at bounding box center [351, 410] width 667 height 27
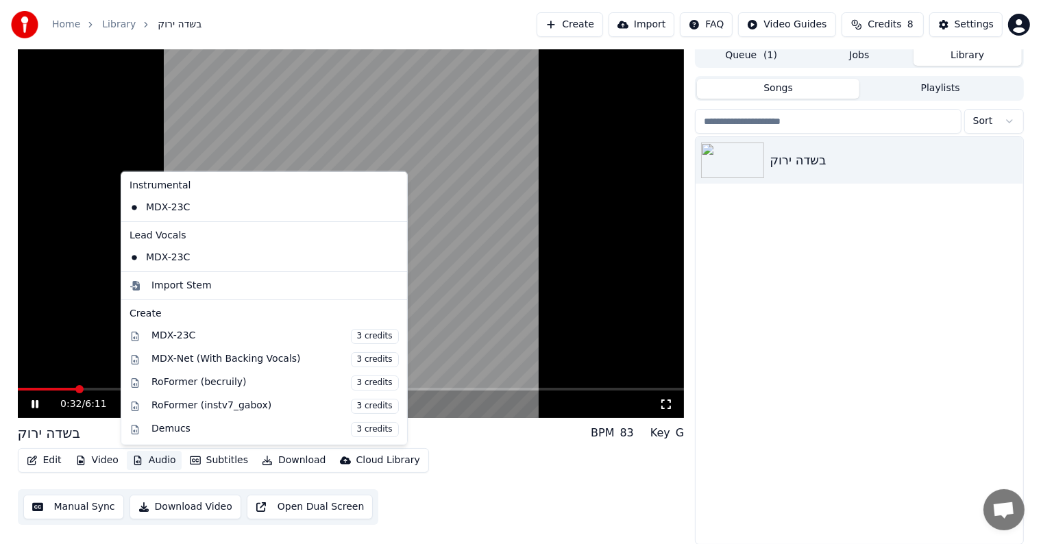
click at [163, 457] on button "Audio" at bounding box center [154, 460] width 55 height 19
click at [909, 319] on div "בשדה ירוק" at bounding box center [859, 340] width 327 height 407
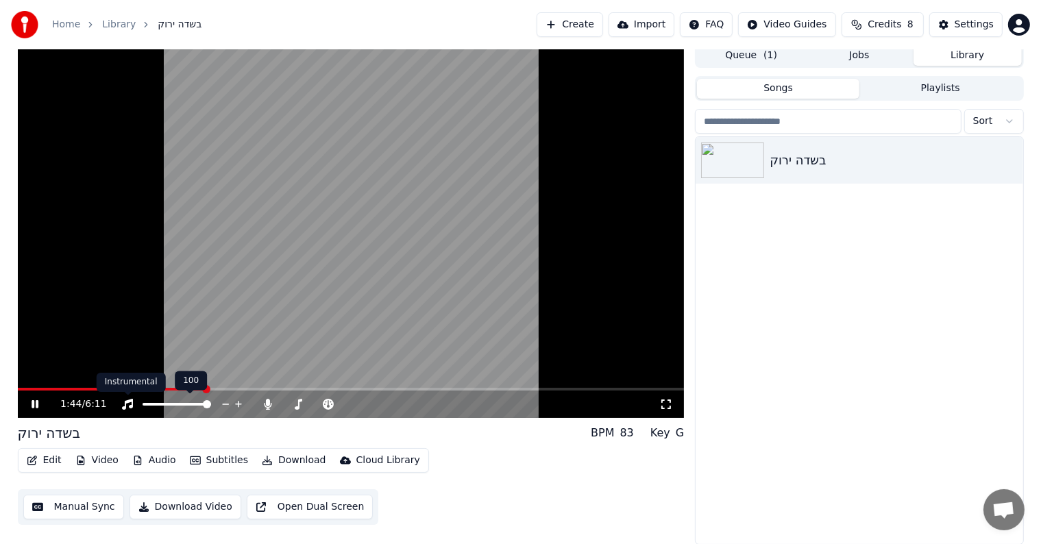
click at [127, 404] on icon at bounding box center [128, 404] width 14 height 11
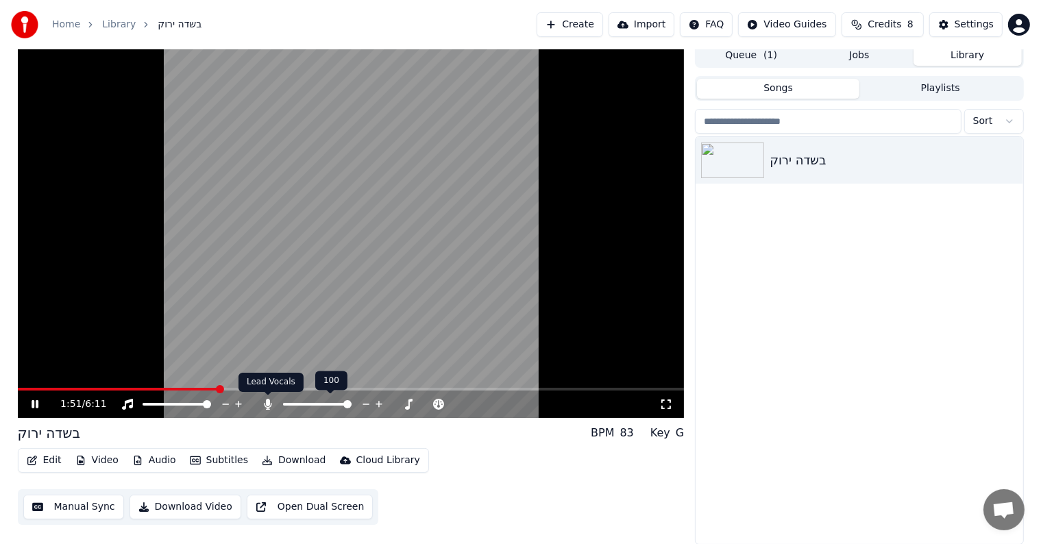
click at [263, 403] on icon at bounding box center [268, 404] width 14 height 11
click at [143, 404] on span at bounding box center [147, 404] width 8 height 8
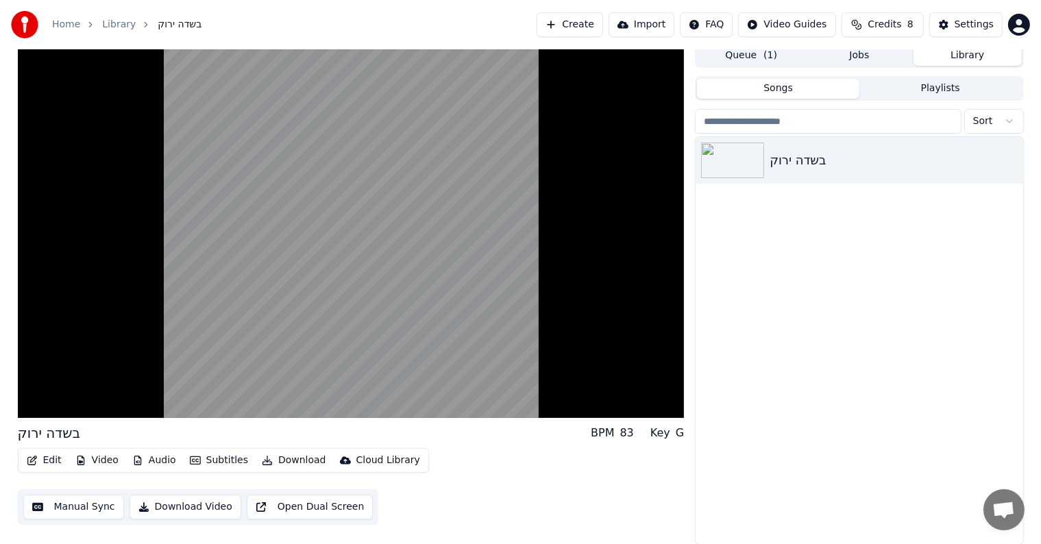
scroll to position [0, 0]
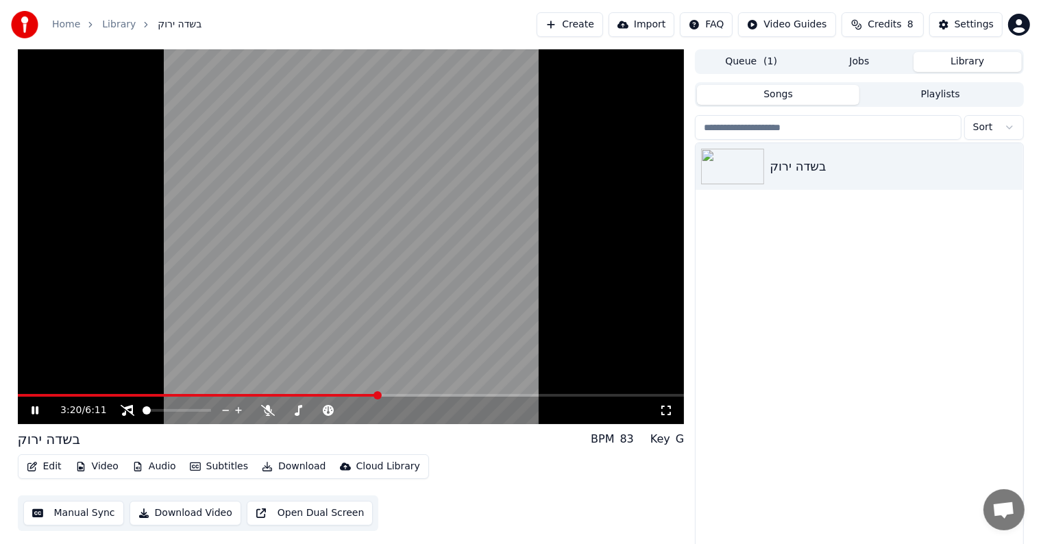
click at [271, 418] on div "3:20 / 6:11" at bounding box center [351, 410] width 667 height 27
click at [269, 413] on icon at bounding box center [268, 410] width 14 height 11
click at [236, 396] on span at bounding box center [240, 395] width 8 height 8
drag, startPoint x: 168, startPoint y: 400, endPoint x: 75, endPoint y: 390, distance: 93.8
click at [75, 390] on div "1:49 / 6:11" at bounding box center [351, 236] width 667 height 375
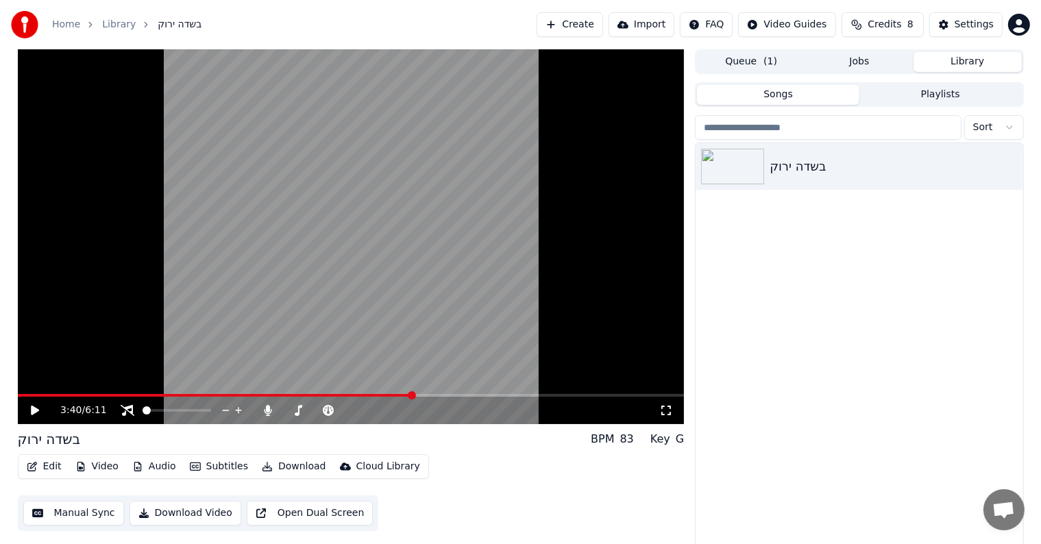
click at [412, 394] on span at bounding box center [215, 395] width 395 height 3
click at [286, 394] on span at bounding box center [215, 395] width 395 height 3
click at [18, 397] on span at bounding box center [18, 395] width 0 height 3
click at [778, 166] on div "בשדה ירוק" at bounding box center [887, 166] width 234 height 19
click at [1010, 164] on icon "button" at bounding box center [1011, 166] width 3 height 10
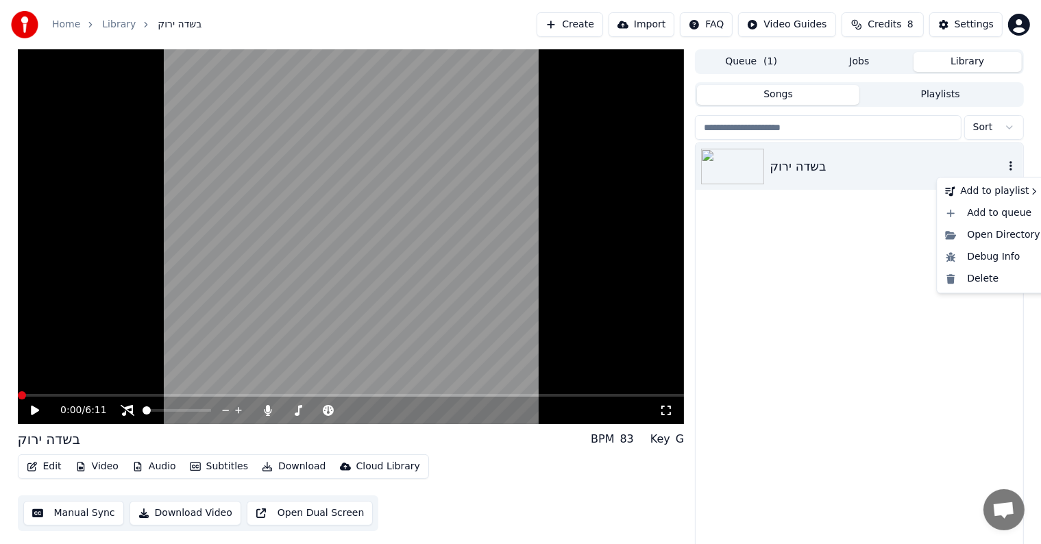
click at [1010, 164] on icon "button" at bounding box center [1011, 166] width 3 height 10
click at [1009, 166] on icon "button" at bounding box center [1011, 165] width 14 height 11
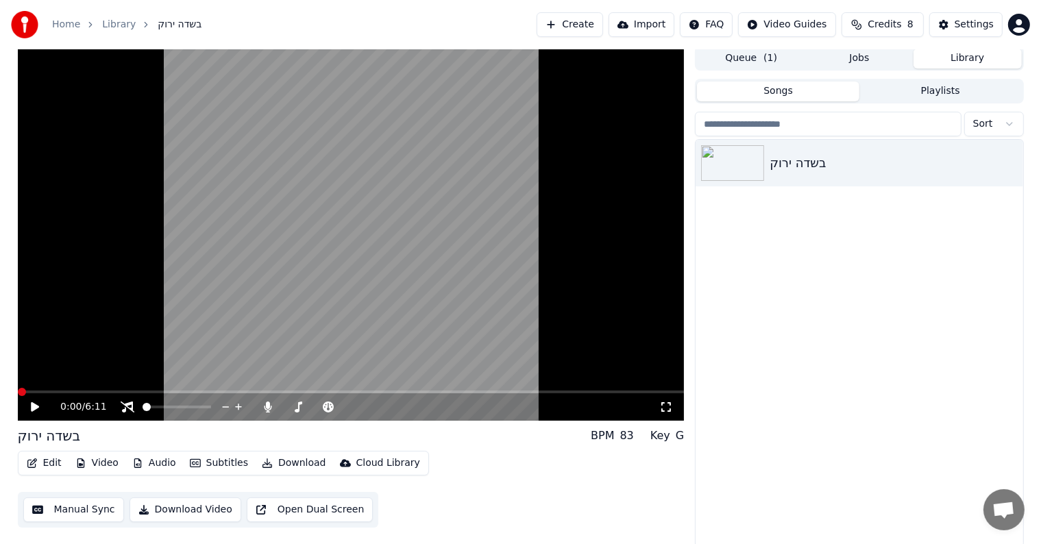
scroll to position [6, 0]
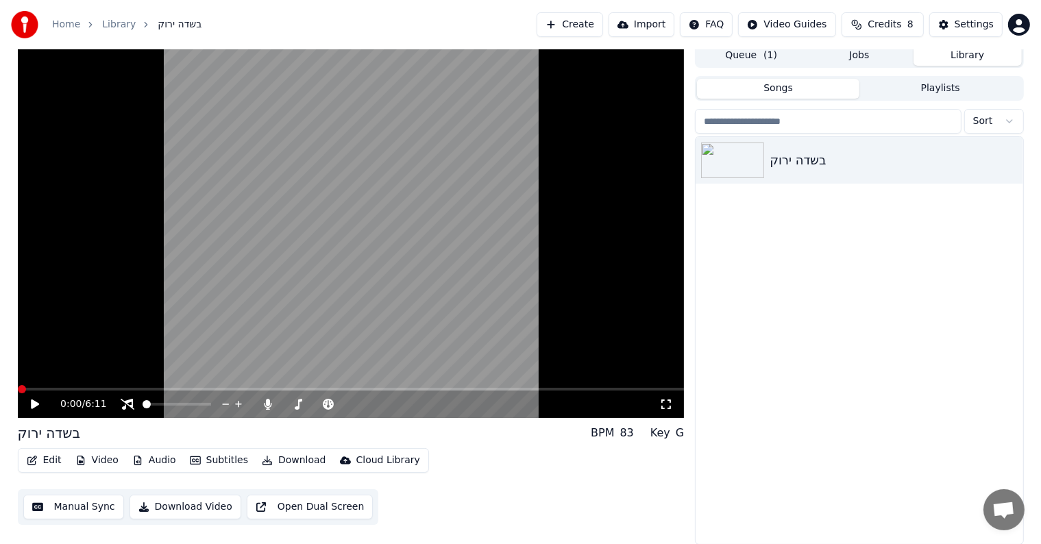
click at [88, 457] on button "Video" at bounding box center [97, 460] width 54 height 19
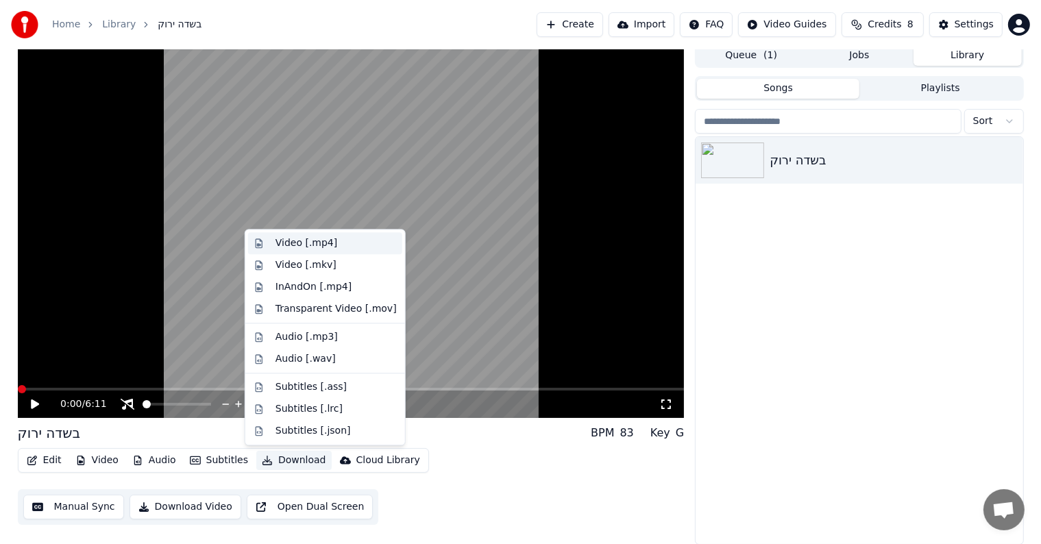
click at [276, 239] on div "Video [.mp4]" at bounding box center [307, 243] width 62 height 14
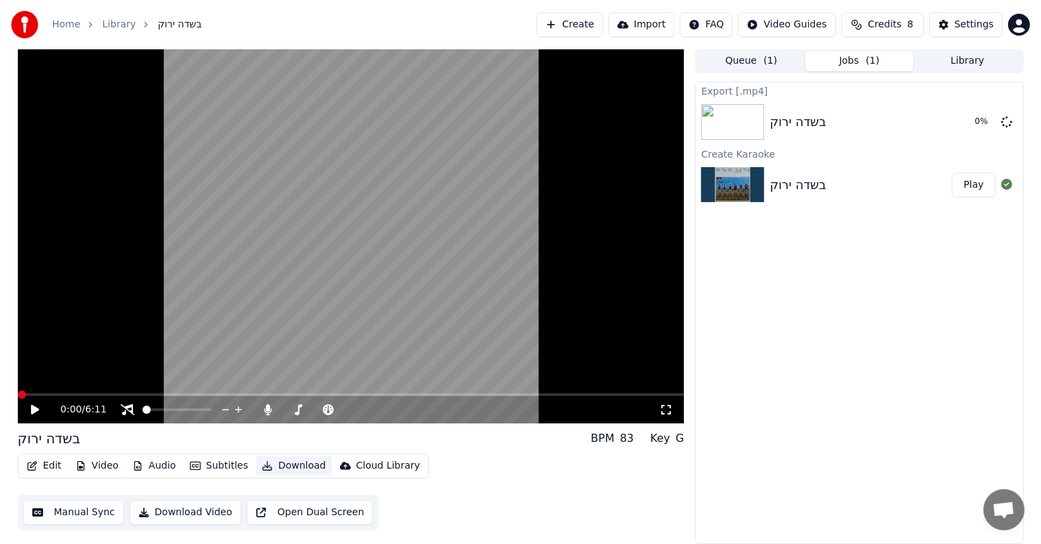
scroll to position [0, 0]
click at [32, 411] on icon at bounding box center [35, 411] width 8 height 10
drag, startPoint x: 29, startPoint y: 392, endPoint x: 107, endPoint y: 393, distance: 78.1
click at [123, 392] on video at bounding box center [351, 236] width 667 height 375
click at [109, 395] on span at bounding box center [351, 395] width 667 height 3
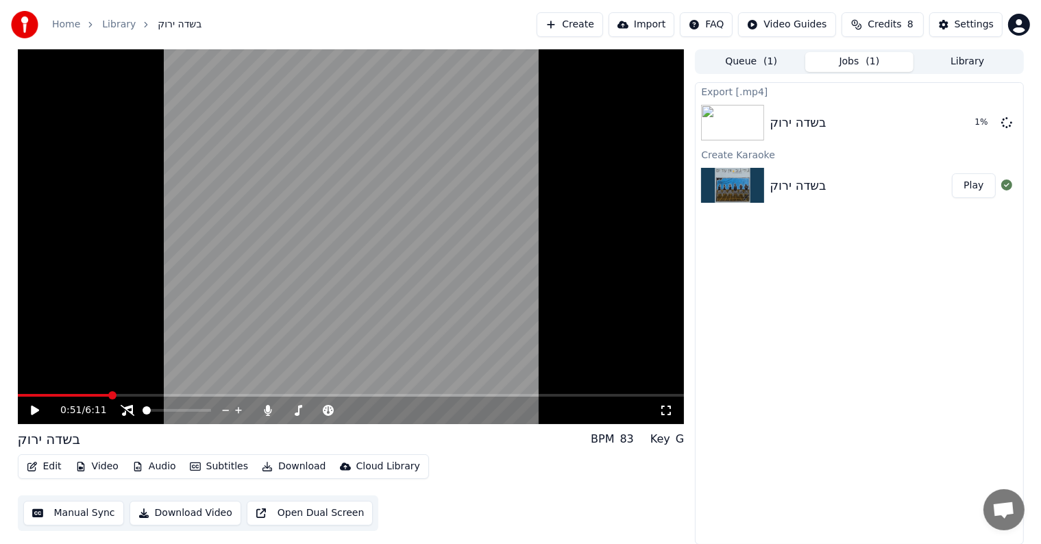
click at [36, 416] on div "0:51 / 6:11" at bounding box center [351, 411] width 656 height 14
click at [34, 408] on icon at bounding box center [35, 411] width 8 height 10
click at [121, 408] on icon at bounding box center [128, 410] width 14 height 11
click at [1008, 117] on span at bounding box center [1006, 113] width 7 height 7
click at [1008, 120] on icon at bounding box center [1006, 122] width 11 height 11
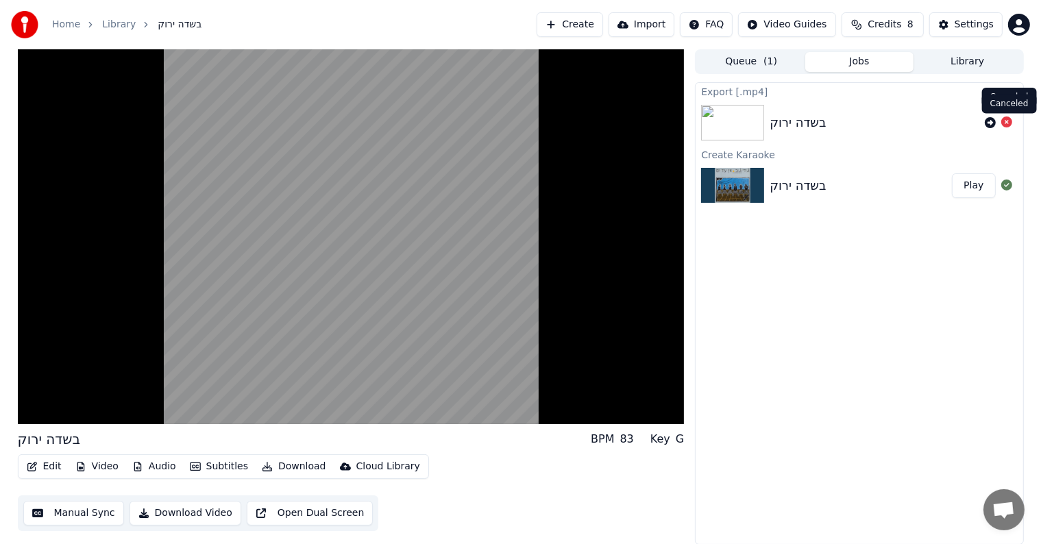
click at [1009, 119] on icon at bounding box center [1006, 122] width 11 height 11
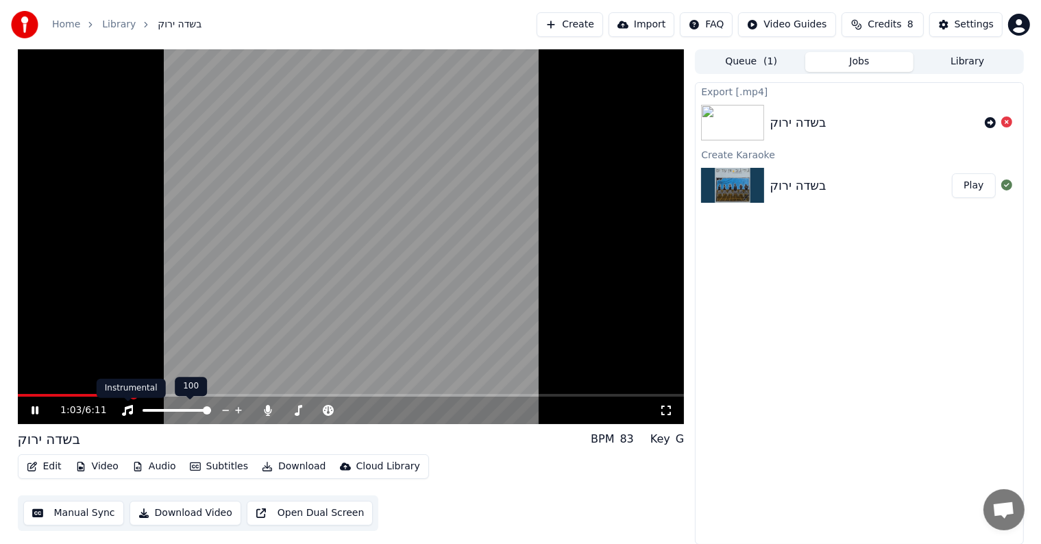
click at [128, 406] on icon at bounding box center [127, 410] width 11 height 11
click at [127, 408] on icon at bounding box center [128, 410] width 14 height 11
click at [295, 408] on icon at bounding box center [298, 410] width 14 height 11
click at [293, 407] on icon at bounding box center [298, 410] width 14 height 11
click at [299, 411] on icon at bounding box center [299, 410] width 8 height 11
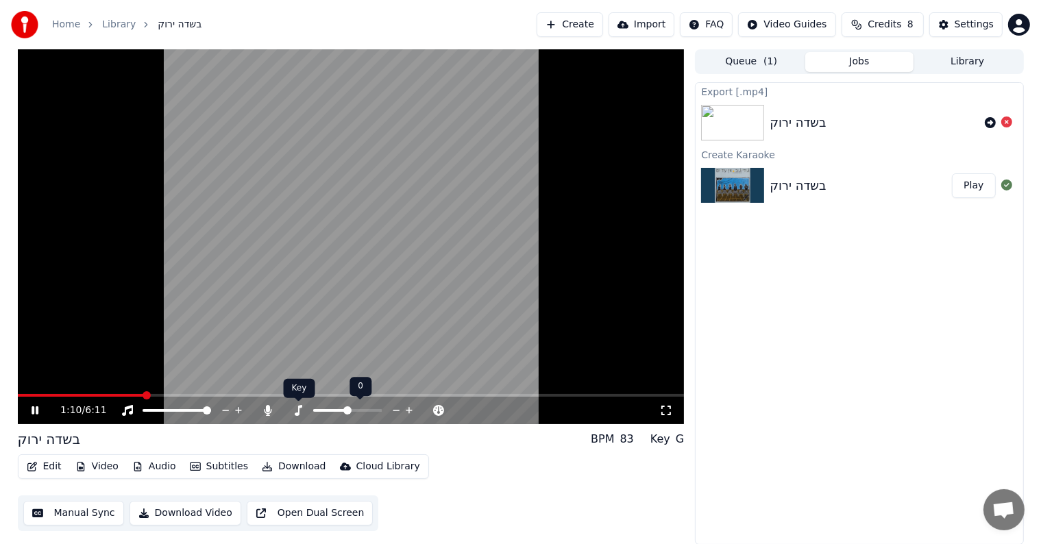
click at [300, 411] on icon at bounding box center [298, 410] width 14 height 11
click at [347, 413] on span at bounding box center [347, 410] width 8 height 8
click at [299, 411] on icon at bounding box center [299, 410] width 8 height 11
click at [272, 405] on icon at bounding box center [268, 410] width 14 height 11
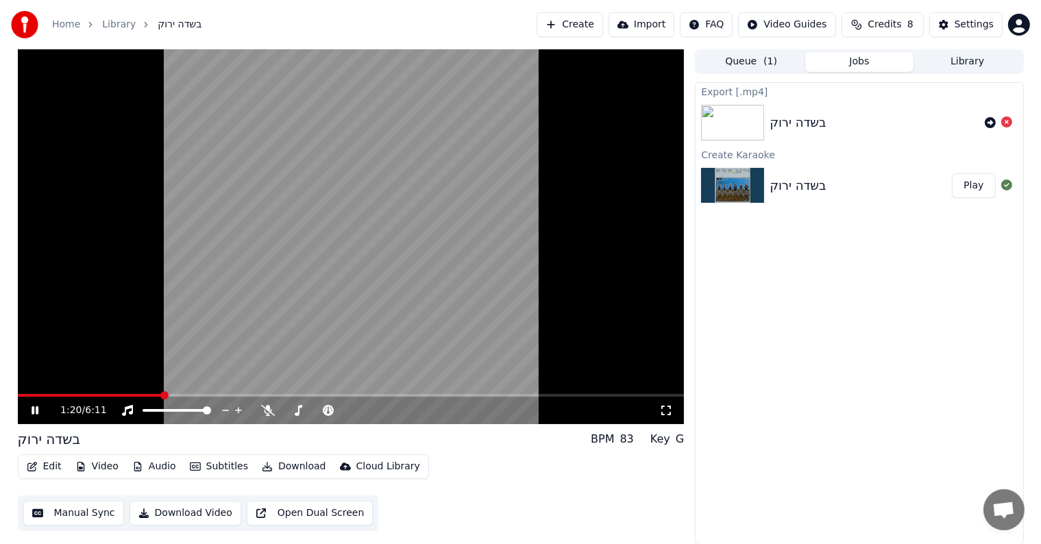
drag, startPoint x: 156, startPoint y: 393, endPoint x: 45, endPoint y: 400, distance: 111.3
click at [0, 391] on div "1:20 / 6:11 בשדה ירוק BPM 83 Key G Edit Video Audio Subtitles Download Cloud Li…" at bounding box center [520, 297] width 1041 height 496
click at [40, 409] on icon at bounding box center [45, 410] width 32 height 11
drag, startPoint x: 108, startPoint y: 398, endPoint x: 0, endPoint y: 396, distance: 108.3
click at [0, 396] on div "1:21 / 6:11 בשדה ירוק BPM 83 Key G Edit Video Audio Subtitles Download Cloud Li…" at bounding box center [520, 297] width 1041 height 496
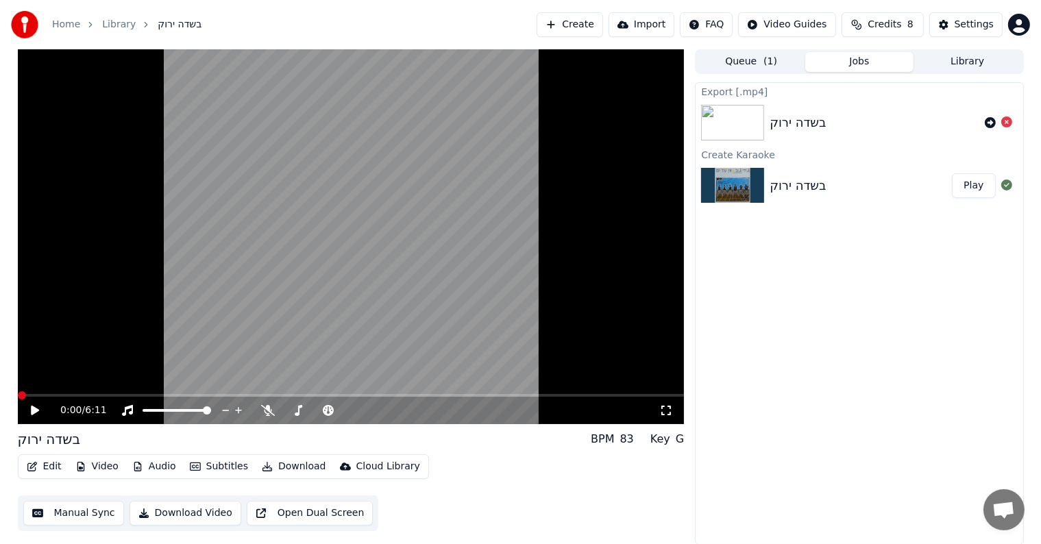
click at [18, 391] on span at bounding box center [22, 395] width 8 height 8
click at [302, 464] on button "Download" at bounding box center [293, 466] width 75 height 19
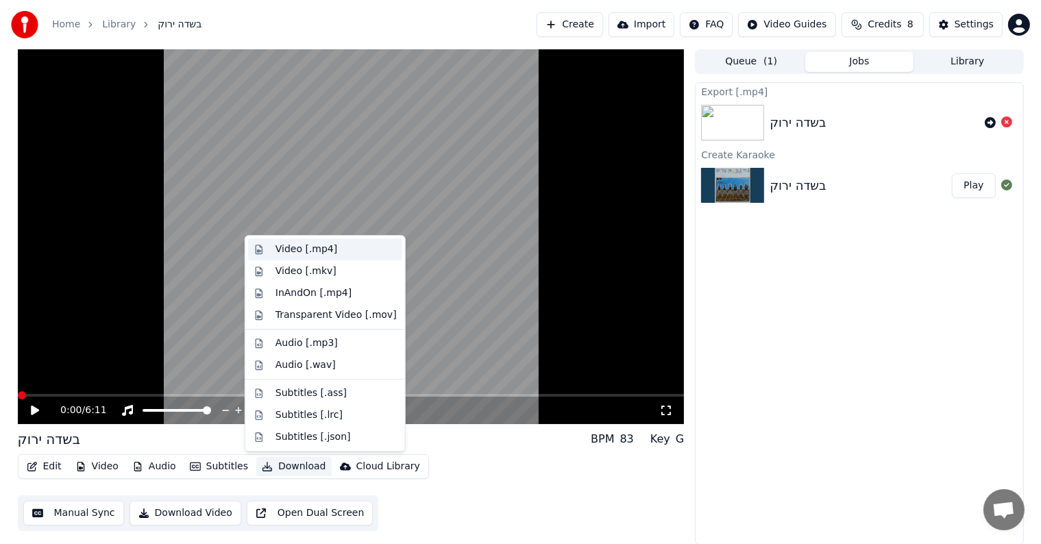
click at [293, 251] on div "Video [.mp4]" at bounding box center [307, 250] width 62 height 14
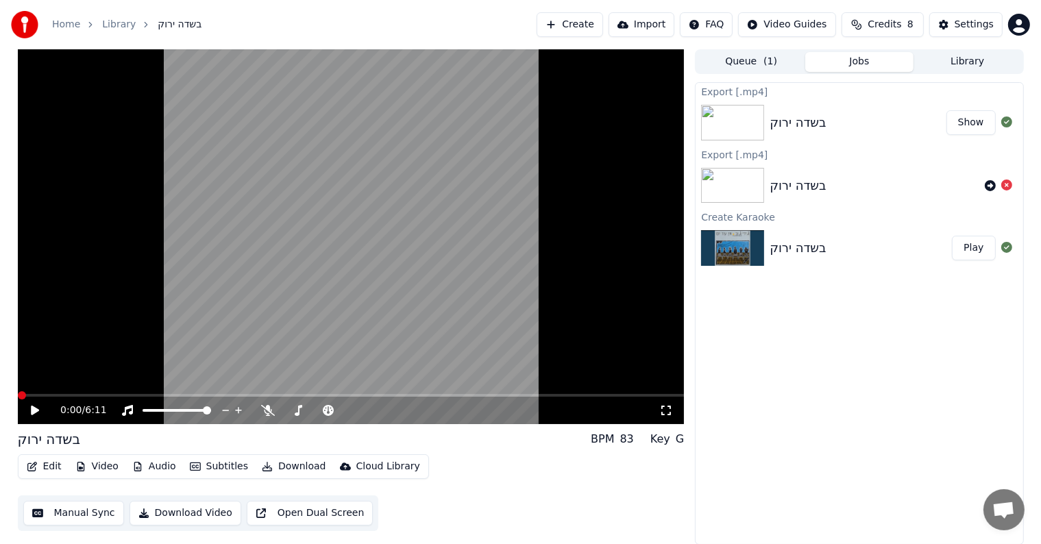
click at [36, 413] on icon at bounding box center [45, 410] width 32 height 11
click at [36, 413] on icon at bounding box center [35, 410] width 7 height 8
click at [1008, 183] on icon at bounding box center [1006, 185] width 11 height 11
click at [34, 414] on icon at bounding box center [45, 410] width 32 height 11
click at [118, 393] on video at bounding box center [351, 236] width 667 height 375
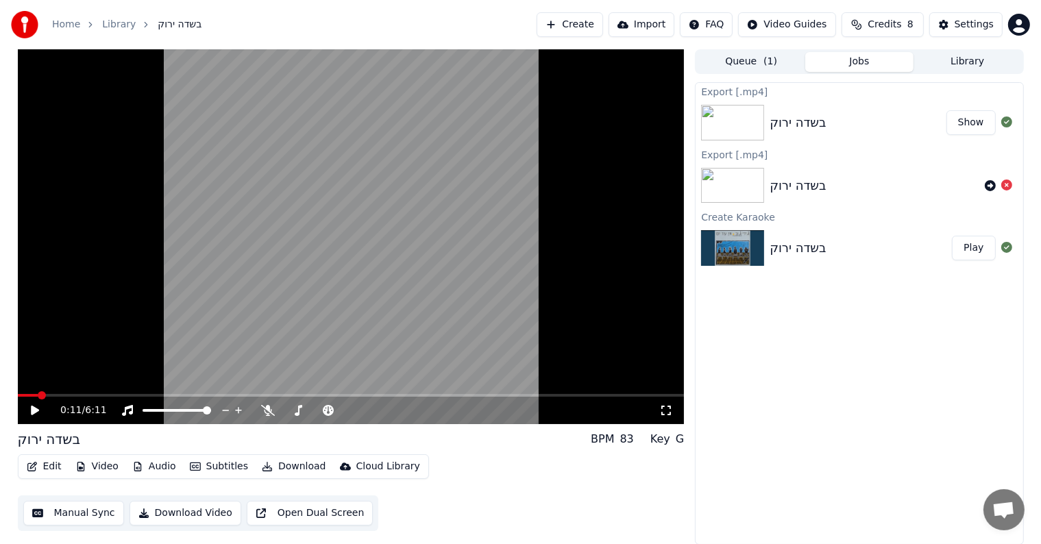
click at [110, 399] on div "0:11 / 6:11" at bounding box center [351, 410] width 667 height 27
click at [107, 394] on span at bounding box center [351, 395] width 667 height 3
click at [27, 411] on div "0:50 / 6:11" at bounding box center [351, 411] width 656 height 14
click at [33, 411] on icon at bounding box center [35, 411] width 8 height 10
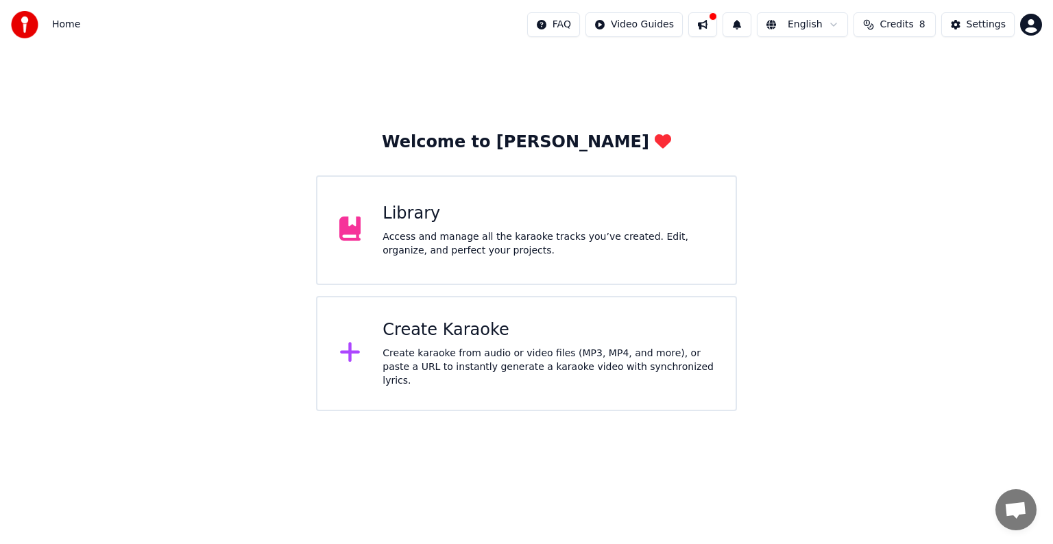
click at [456, 228] on div "Library Access and manage all the karaoke tracks you’ve created. Edit, organize…" at bounding box center [547, 230] width 331 height 55
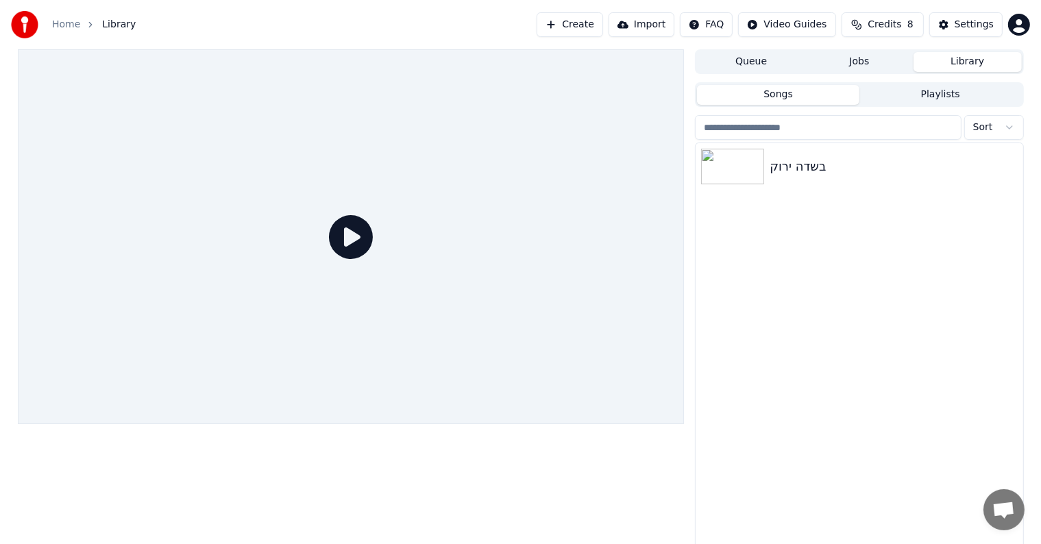
click at [910, 100] on button "Playlists" at bounding box center [940, 95] width 162 height 20
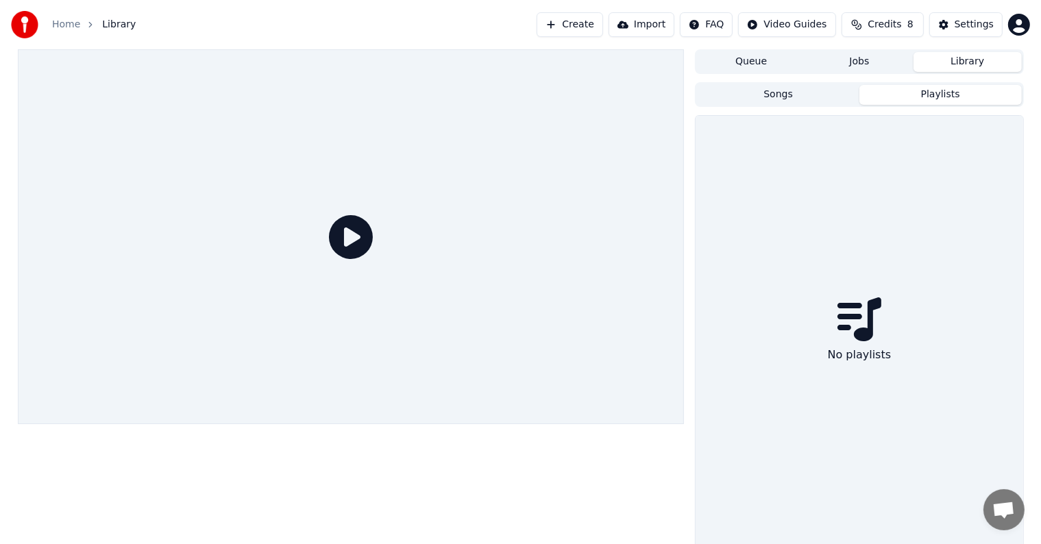
click at [811, 100] on button "Songs" at bounding box center [778, 95] width 162 height 20
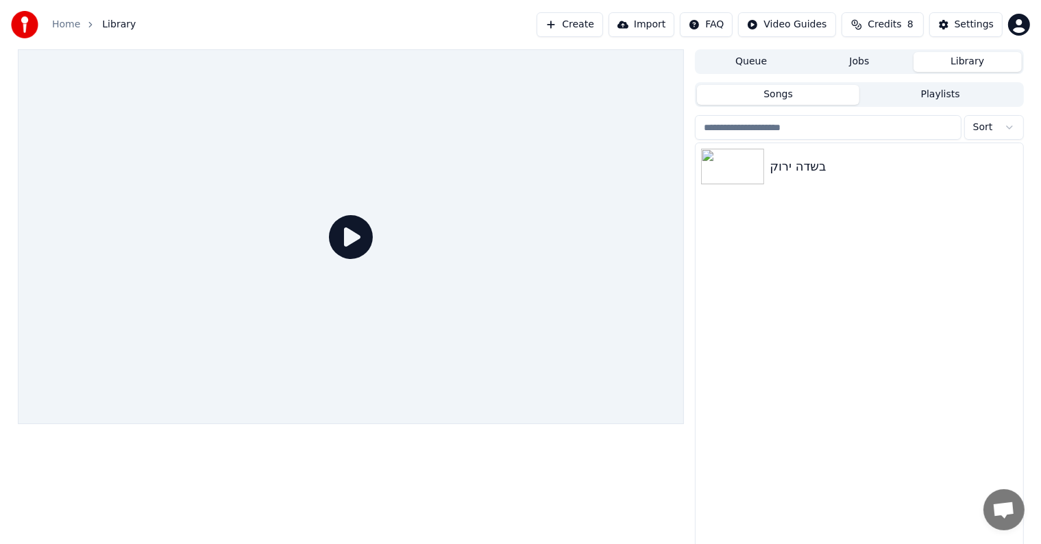
click at [865, 67] on button "Jobs" at bounding box center [859, 62] width 108 height 20
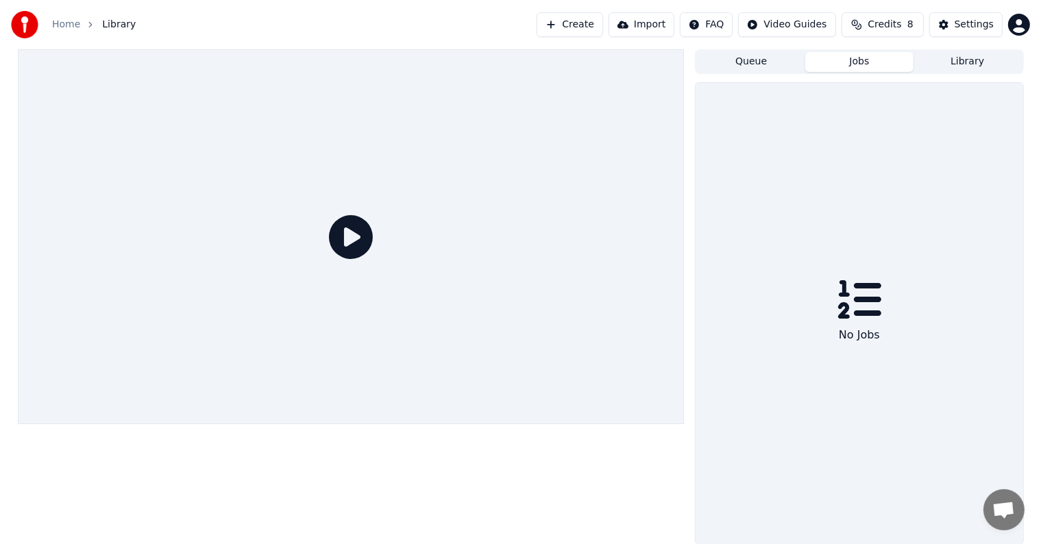
click at [751, 68] on button "Queue" at bounding box center [751, 62] width 108 height 20
click at [960, 50] on div "Queue Jobs Library" at bounding box center [859, 61] width 328 height 25
click at [978, 71] on div "Queue Jobs Library" at bounding box center [859, 61] width 328 height 25
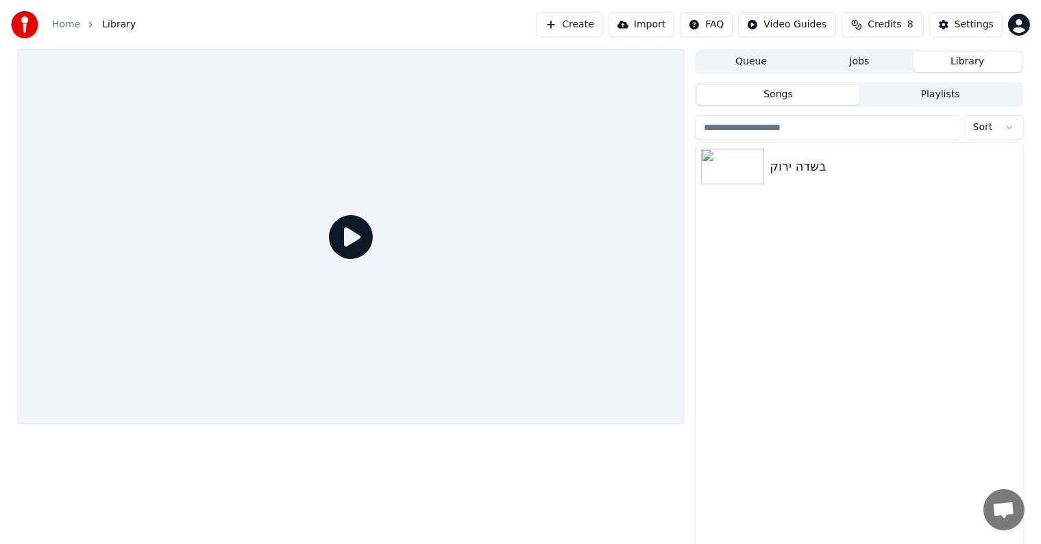
click at [971, 58] on button "Library" at bounding box center [968, 62] width 108 height 20
click at [790, 171] on div "בשדה ירוק" at bounding box center [887, 166] width 234 height 19
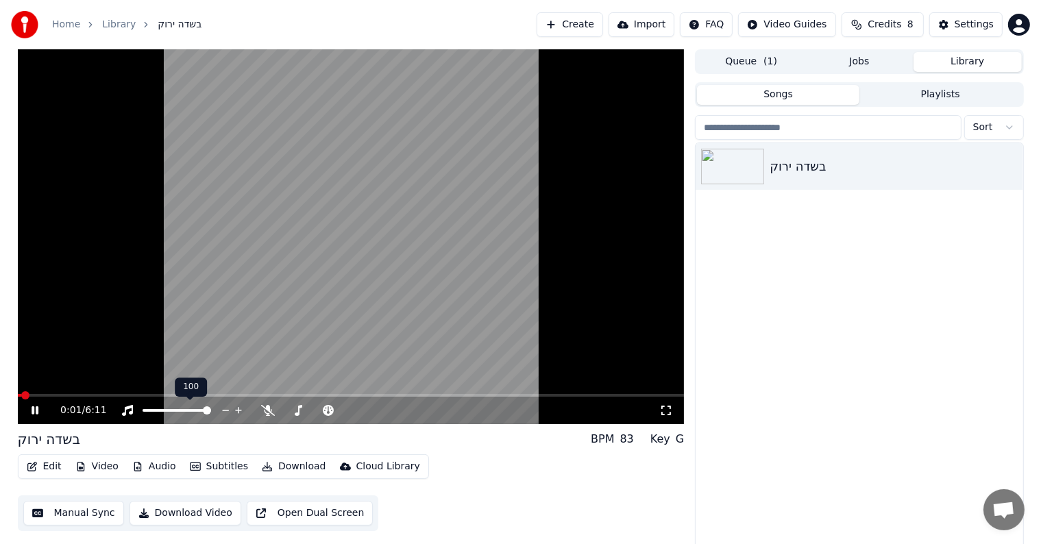
click at [162, 389] on video at bounding box center [351, 236] width 667 height 375
click at [165, 391] on video at bounding box center [351, 236] width 667 height 375
click at [125, 400] on span at bounding box center [121, 395] width 8 height 8
drag, startPoint x: 121, startPoint y: 389, endPoint x: 0, endPoint y: 398, distance: 121.0
click at [0, 398] on div "1:16 / 6:11 בשדה ירוק BPM 83 Key G Edit Video Audio Subtitles Download Cloud Li…" at bounding box center [520, 300] width 1041 height 502
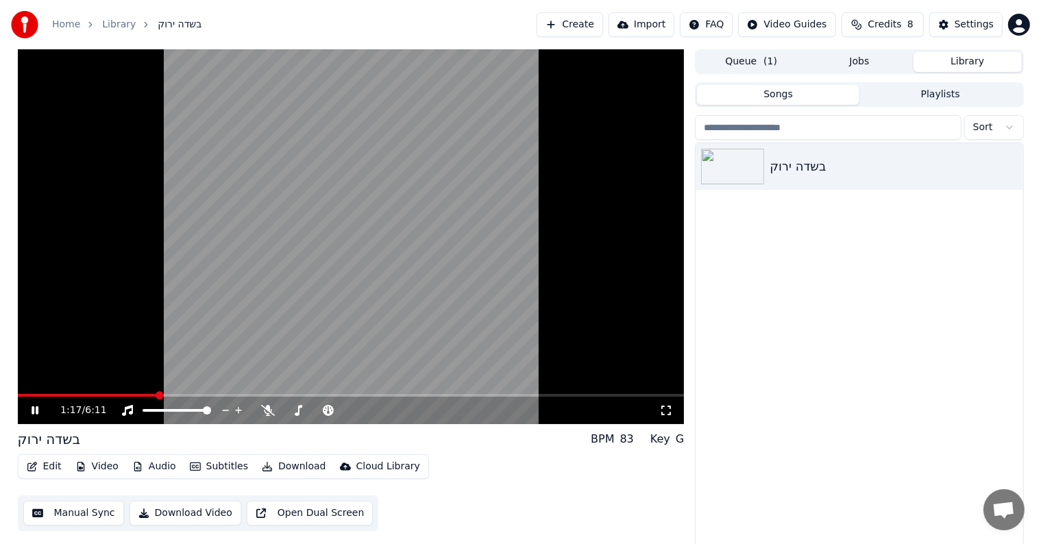
drag, startPoint x: 124, startPoint y: 391, endPoint x: 47, endPoint y: 399, distance: 77.8
click at [47, 399] on div "1:17 / 6:11" at bounding box center [351, 236] width 667 height 375
click at [51, 399] on div "1:17 / 6:11" at bounding box center [351, 410] width 667 height 27
click at [18, 394] on span at bounding box center [18, 395] width 0 height 3
